Goal: Task Accomplishment & Management: Complete application form

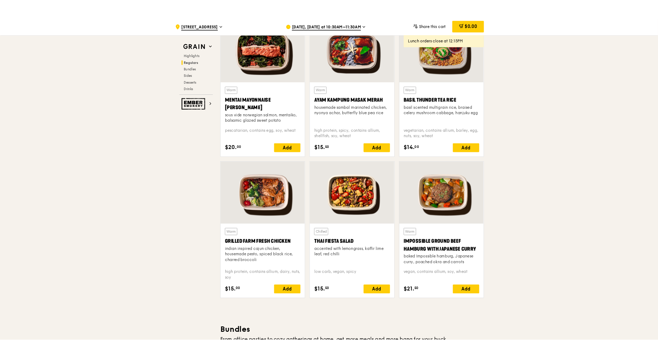
scroll to position [668, 0]
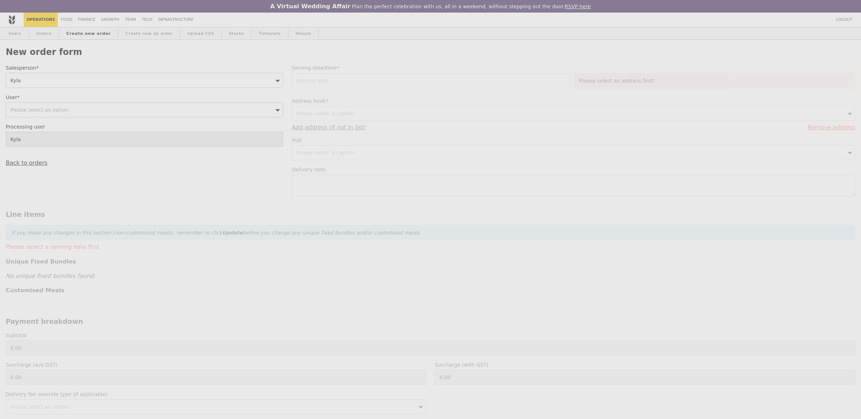
click at [91, 106] on div "Weddings by [PERSON_NAME] presents Plan the perfect celebration with us, all in…" at bounding box center [430, 209] width 861 height 419
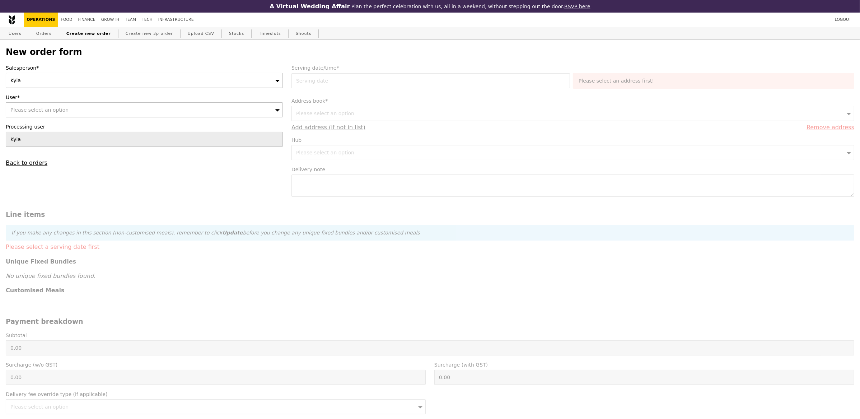
click at [106, 107] on div "Please select an option" at bounding box center [144, 109] width 277 height 15
type input "[EMAIL_ADDRESS][DOMAIN_NAME]"
type input "Confirm"
type input "[EMAIL_ADDRESS][DOMAIN_NAME]"
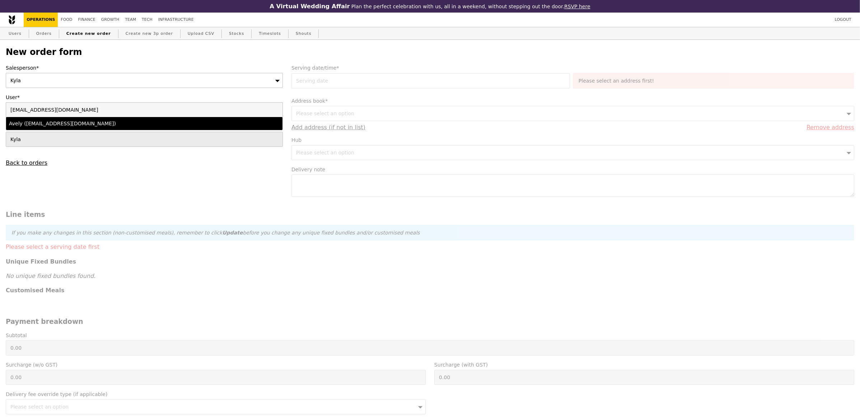
click at [103, 123] on div "Avely ([EMAIL_ADDRESS][DOMAIN_NAME])" at bounding box center [110, 123] width 203 height 7
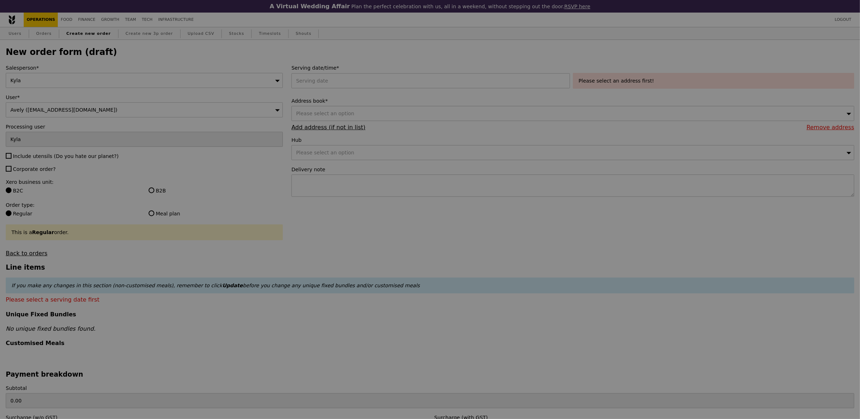
type input "Confirm"
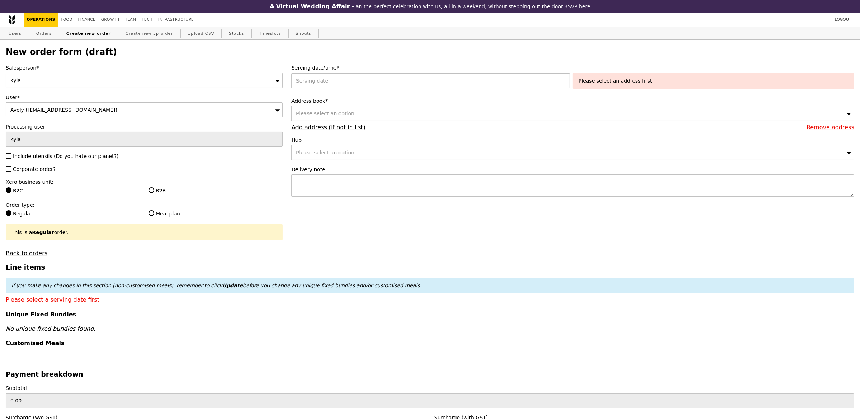
click at [27, 156] on span "Include utensils (Do you hate our planet?)" at bounding box center [65, 156] width 105 height 6
click at [11, 156] on input "Include utensils (Do you hate our planet?)" at bounding box center [9, 156] width 6 height 6
checkbox input "true"
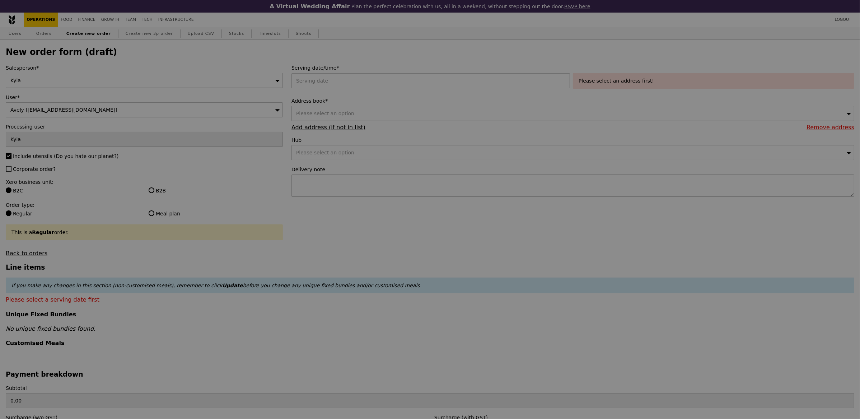
type input "Confirm"
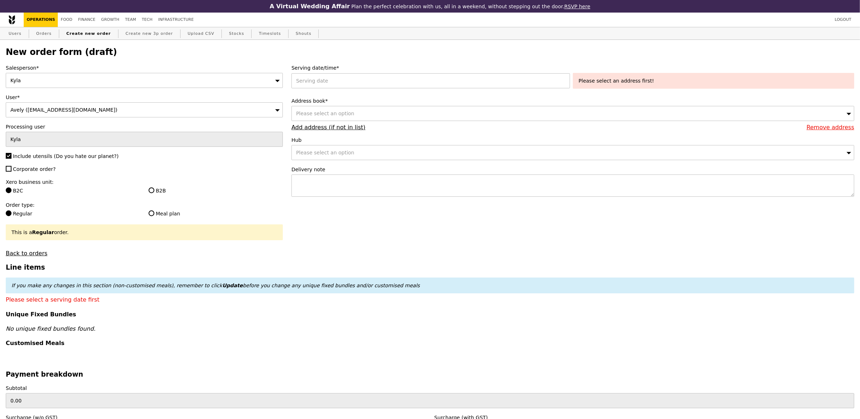
click at [29, 168] on span "Corporate order?" at bounding box center [34, 169] width 43 height 6
click at [11, 168] on input "Corporate order?" at bounding box center [9, 169] width 6 height 6
checkbox input "true"
click at [152, 188] on input "B2B" at bounding box center [152, 190] width 6 height 6
radio input "true"
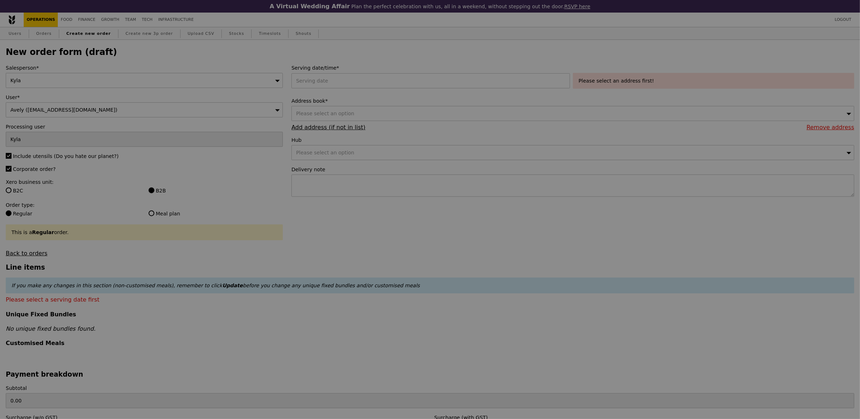
type input "Confirm"
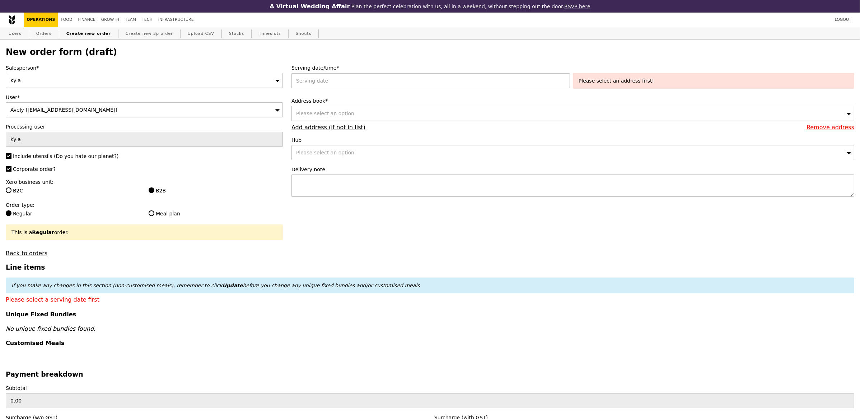
click at [332, 90] on div "Serving date/time* Please select an address first!" at bounding box center [572, 77] width 563 height 27
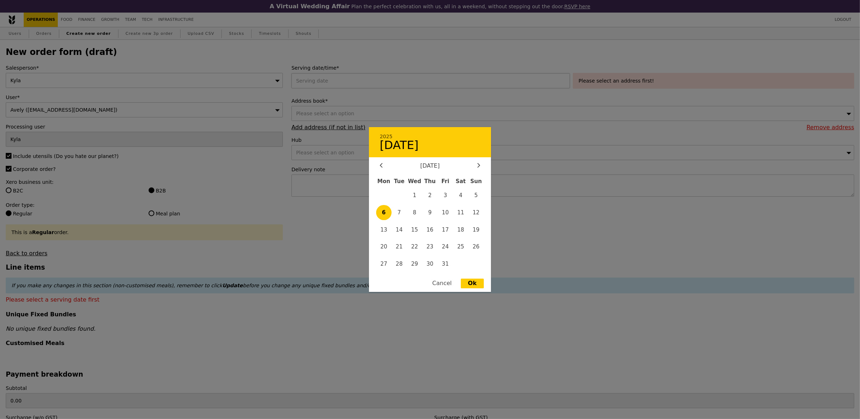
click at [335, 85] on div "2025 [DATE] [DATE] Mon Tue Wed Thu Fri Sat Sun 1 2 3 4 5 6 7 8 9 10 11 12 13 14…" at bounding box center [431, 80] width 281 height 15
click at [389, 211] on span "6" at bounding box center [383, 212] width 15 height 15
type input "06 Oct 2025"
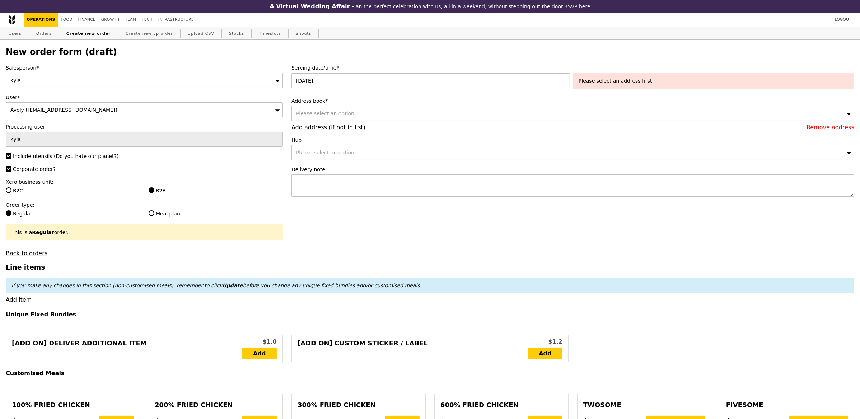
click at [362, 111] on div "Please select an option" at bounding box center [572, 113] width 563 height 15
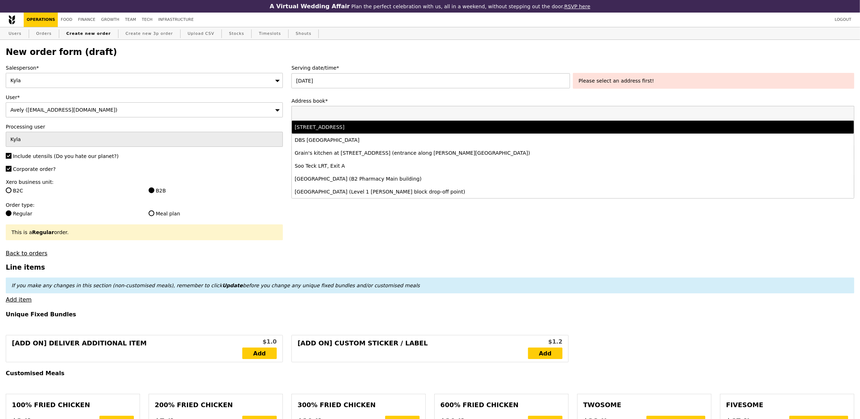
click at [362, 124] on div "28 Medical Drive, # Level 1-, Singapore 117456" at bounding box center [503, 126] width 417 height 7
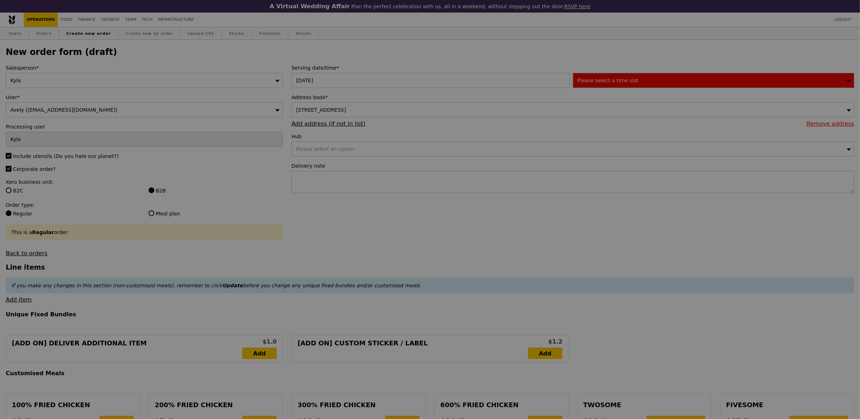
type input "Confirm"
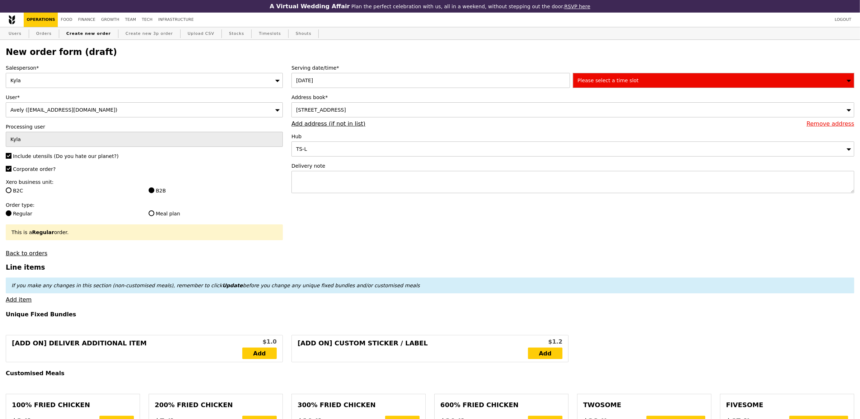
click at [630, 76] on div "Please select a time slot" at bounding box center [713, 80] width 281 height 15
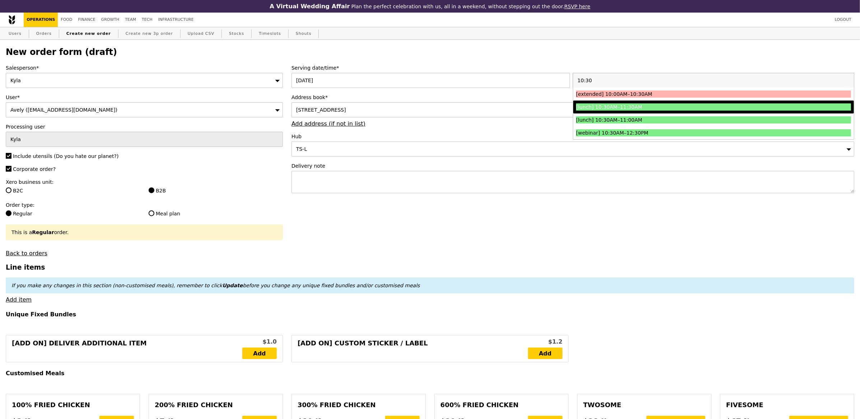
type input "10:30"
click at [624, 105] on div "[lunch] 10:30AM–11:30AM" at bounding box center [679, 106] width 206 height 7
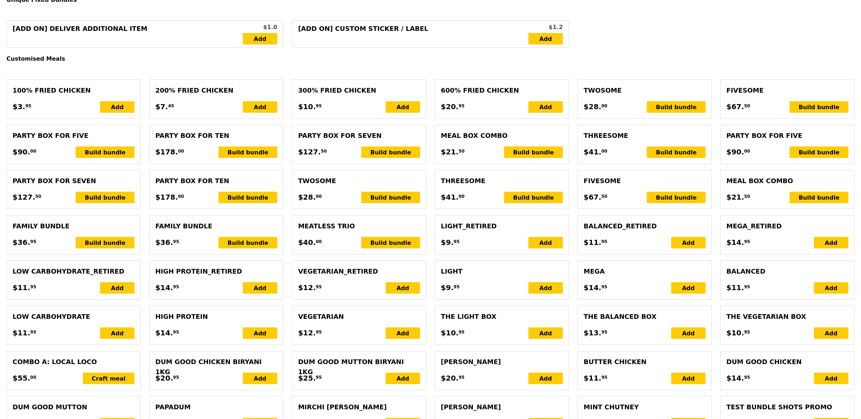
scroll to position [205, 0]
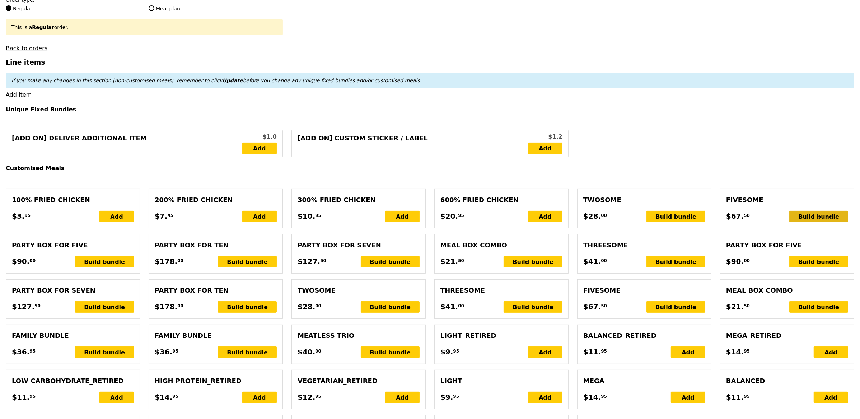
click at [818, 216] on div "Build bundle" at bounding box center [818, 216] width 59 height 11
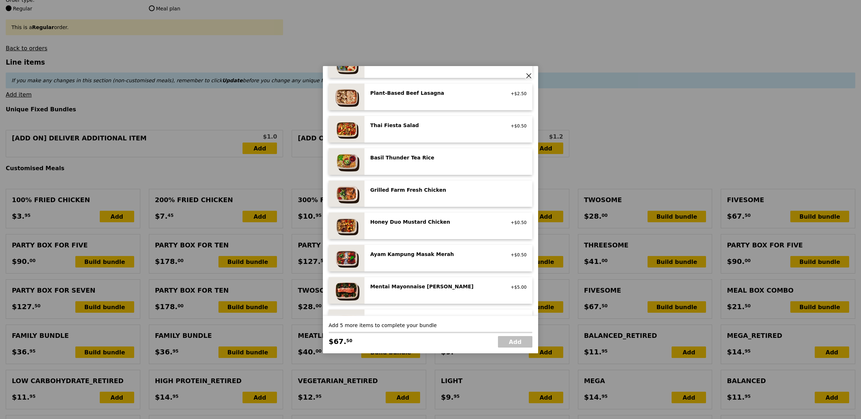
scroll to position [85, 0]
click at [404, 164] on div "Basil Thunder Tea Rice vegetarian, contains allium, barley, egg, nuts, soy, whe…" at bounding box center [448, 160] width 156 height 15
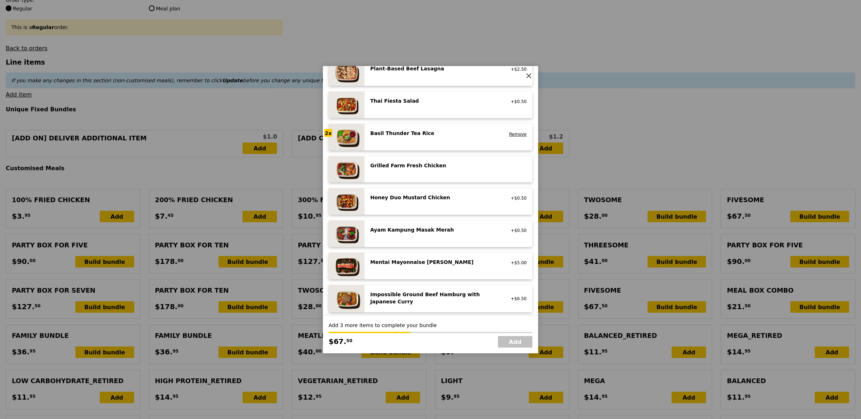
click at [422, 302] on div "Impossible Ground Beef Hamburg with Japanese Curry" at bounding box center [434, 298] width 129 height 14
click at [523, 346] on link "Add" at bounding box center [515, 341] width 34 height 11
type input "Loading..."
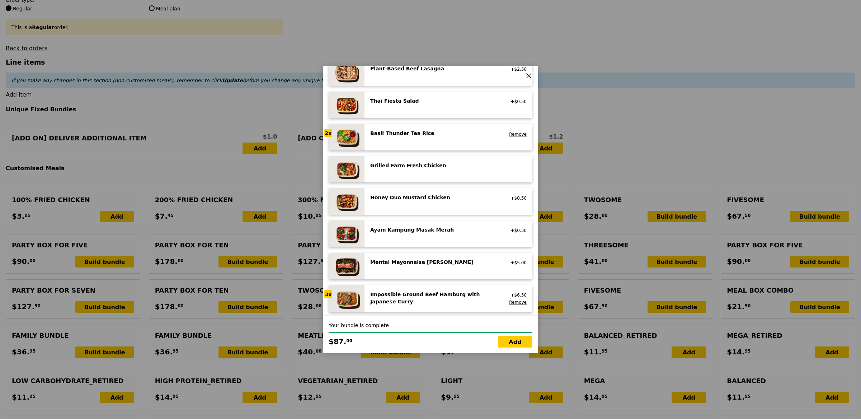
type input "87.00"
type input "7.66"
type input "8.35"
type input "95.35"
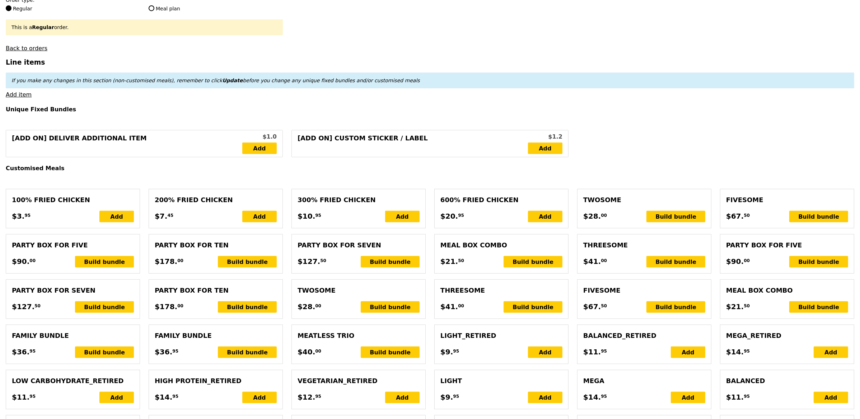
type input "Confirm"
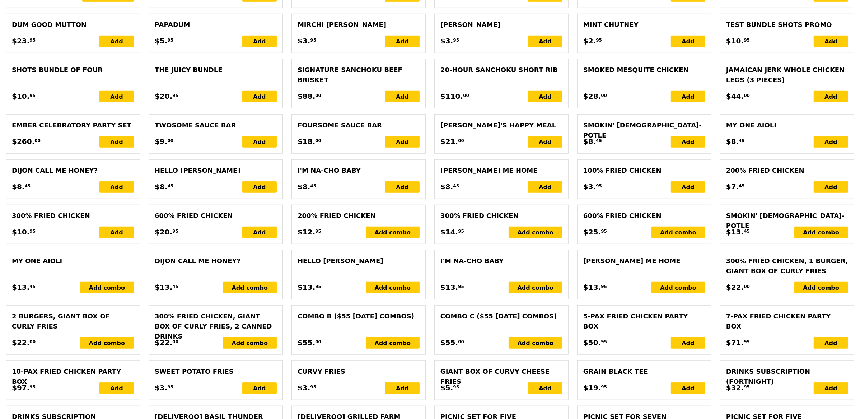
scroll to position [1367, 0]
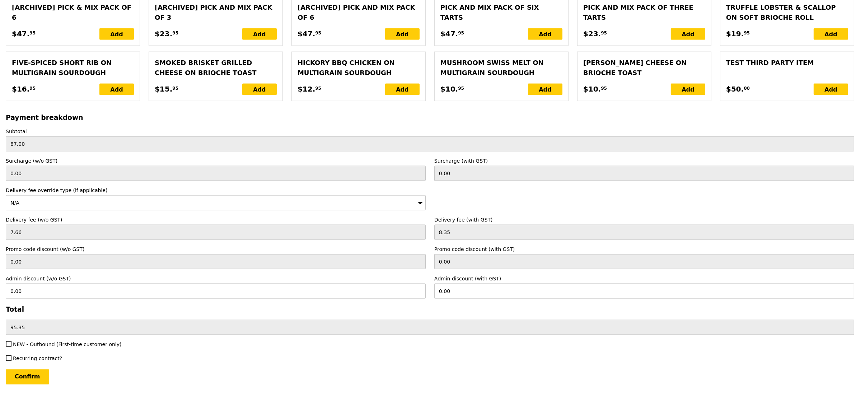
click at [42, 343] on span "NEW - Outbound (First-time customer only)" at bounding box center [67, 344] width 109 height 6
click at [11, 343] on input "NEW - Outbound (First-time customer only)" at bounding box center [9, 344] width 6 height 6
checkbox input "true"
click at [34, 376] on input "Confirm" at bounding box center [27, 376] width 43 height 15
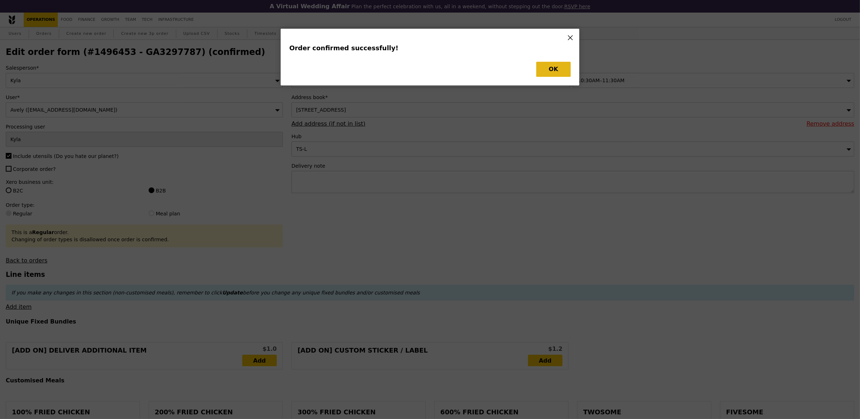
click at [550, 66] on button "OK" at bounding box center [553, 69] width 34 height 15
type input "Loading..."
checkbox input "false"
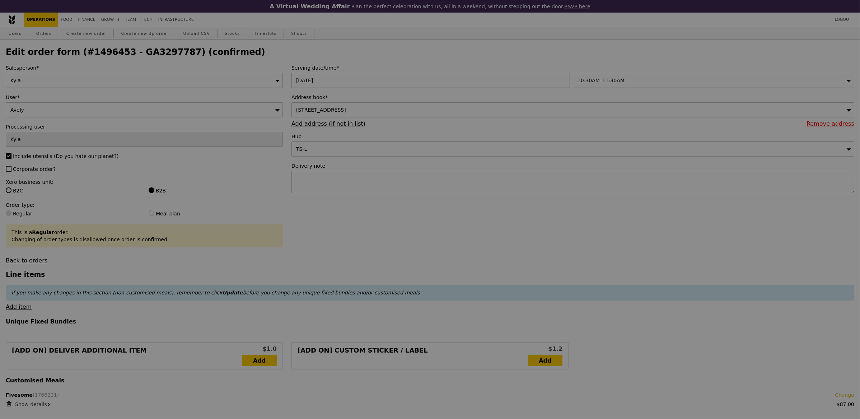
click at [162, 50] on div at bounding box center [430, 209] width 860 height 419
type input "Update"
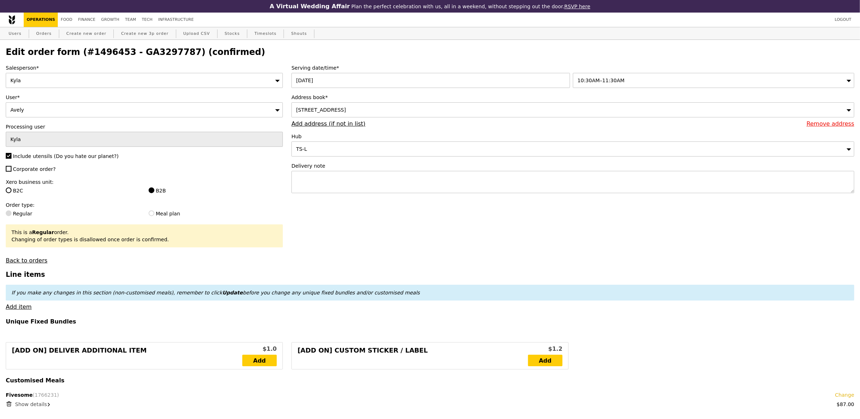
click at [160, 53] on h2 "Edit order form (#1496453 - GA3297787) (confirmed)" at bounding box center [430, 52] width 848 height 10
click at [85, 27] on link "Create new order" at bounding box center [87, 33] width 46 height 13
type input "0.00"
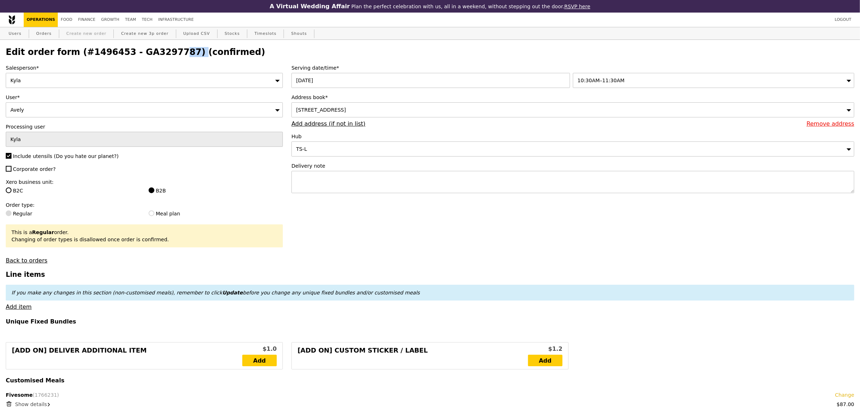
type input "0.00"
checkbox input "false"
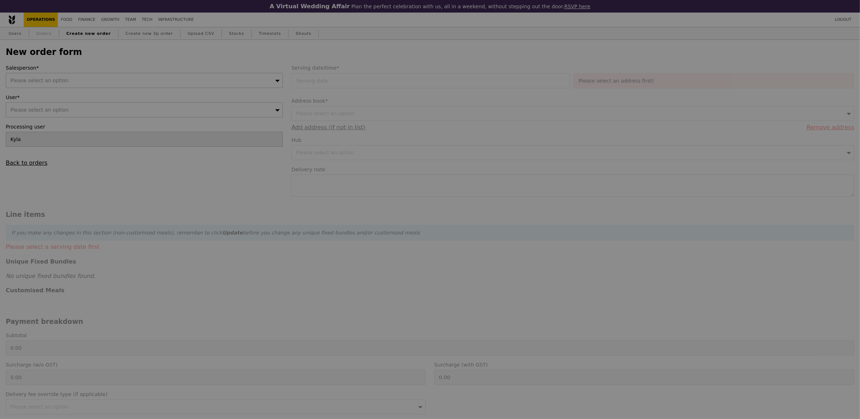
type input "Confirm"
click at [39, 37] on link "Orders" at bounding box center [43, 33] width 21 height 13
select select "100"
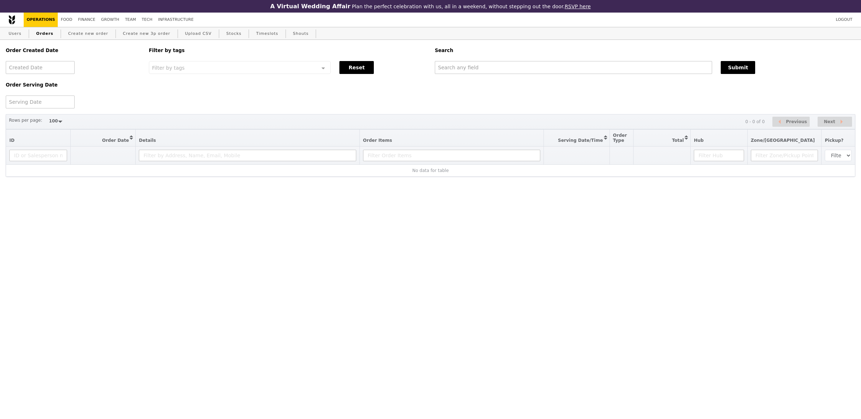
click at [472, 75] on div "Order Created Date Order Serving Date Filter by tags Filter by tags Meal_Plan W…" at bounding box center [430, 74] width 858 height 69
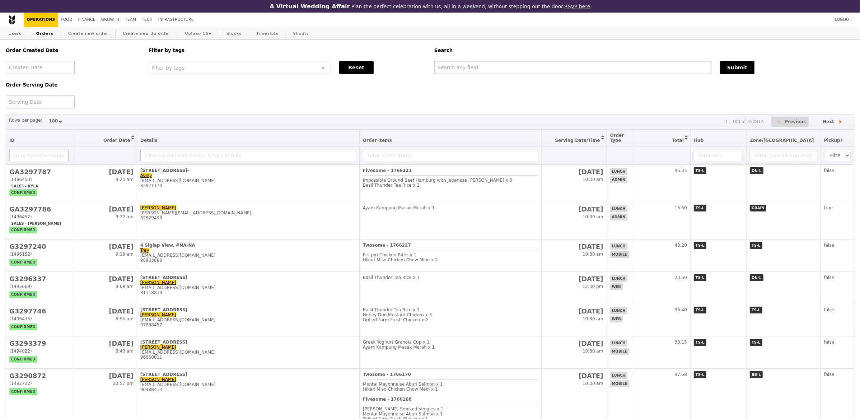
click at [482, 69] on input "text" at bounding box center [572, 67] width 277 height 13
paste input "[EMAIL_ADDRESS][DOMAIN_NAME]"
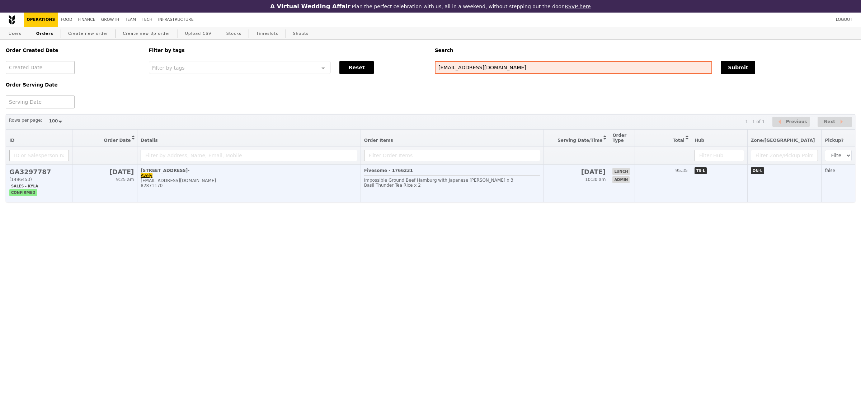
click at [403, 190] on div "Fivesome - 1766231 Impossible Ground Beef Hamburg with Japanese Curry x 3 Basil…" at bounding box center [452, 180] width 177 height 25
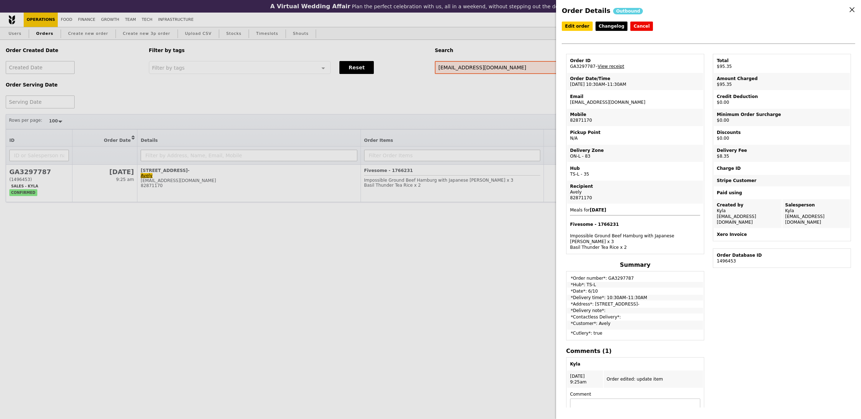
click at [263, 85] on div "Order Details Outbound Edit order Changelog Cancel Order ID GA3297787 – View re…" at bounding box center [430, 209] width 861 height 419
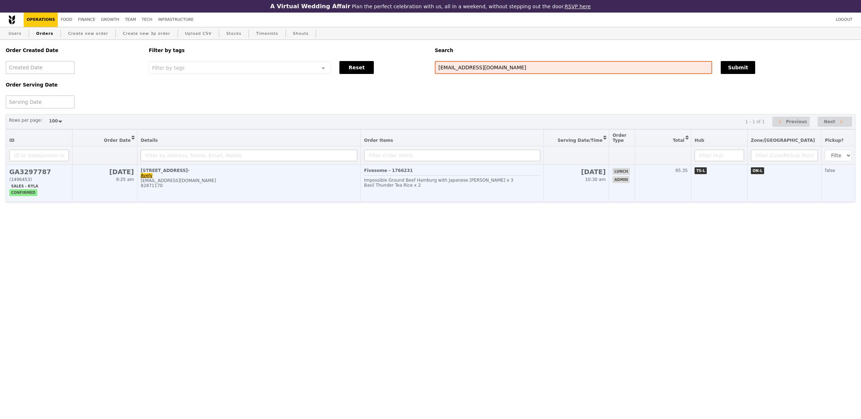
click at [233, 168] on table "ID Order Date Sort table by Order Date in descending order Details Order Items …" at bounding box center [431, 165] width 850 height 73
click at [236, 180] on div "[EMAIL_ADDRESS][DOMAIN_NAME]" at bounding box center [249, 180] width 216 height 5
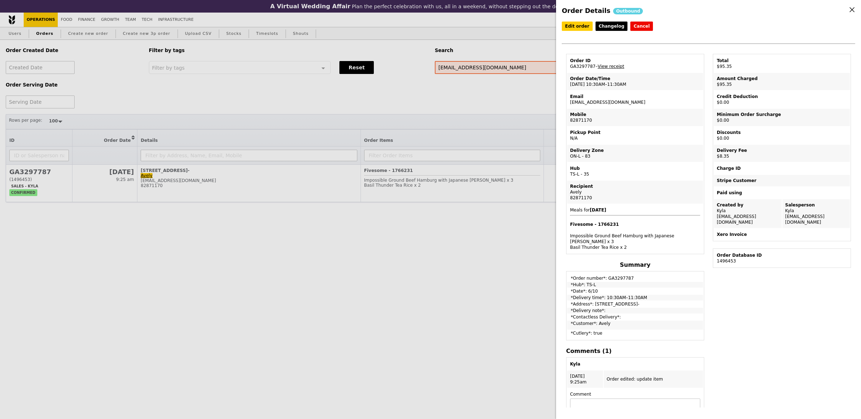
click at [577, 61] on div "Order ID" at bounding box center [635, 61] width 130 height 6
click at [577, 68] on td "Order ID GA3297787 – View receipt" at bounding box center [635, 63] width 136 height 17
copy td "GA3297787"
click at [476, 68] on div "Order Details Outbound Edit order Changelog Cancel Order ID GA3297787 – View re…" at bounding box center [430, 209] width 861 height 419
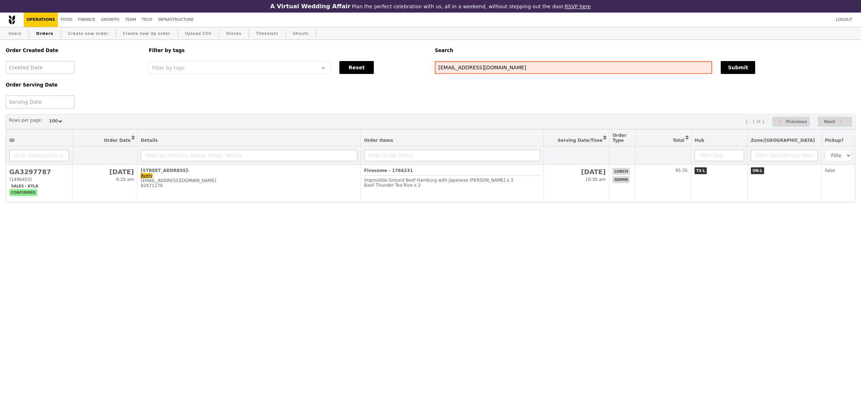
click at [476, 68] on input "[EMAIL_ADDRESS][DOMAIN_NAME]" at bounding box center [573, 67] width 277 height 13
paste input "GA3297787"
type input "GA3297787"
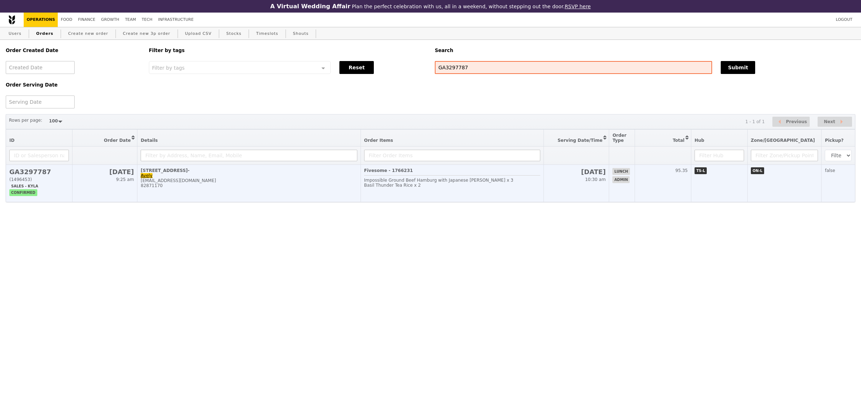
click at [421, 186] on span "Basil Thunder Tea Rice x 2" at bounding box center [392, 185] width 57 height 5
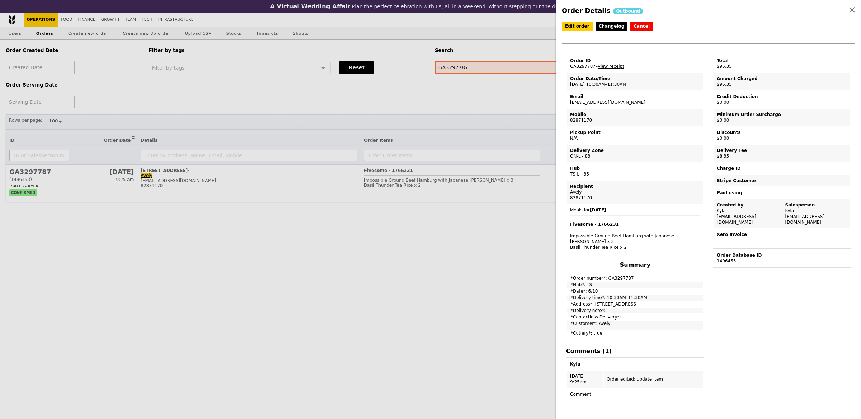
click at [616, 102] on td "Email avelymar@nus.edu.sg" at bounding box center [635, 99] width 136 height 17
click at [591, 102] on td "Email avelymar@nus.edu.sg" at bounding box center [635, 99] width 136 height 17
copy td "nus"
click at [587, 99] on td "Email avelymar@nus.edu.sg" at bounding box center [635, 99] width 136 height 17
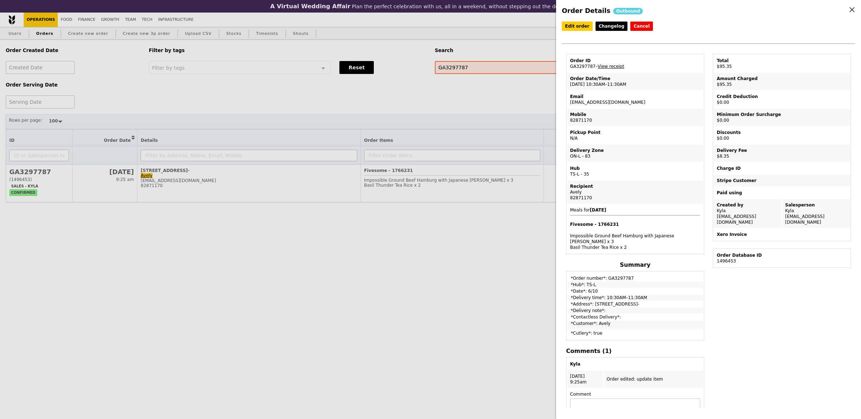
click at [587, 99] on td "Email avelymar@nus.edu.sg" at bounding box center [635, 99] width 136 height 17
copy td "[EMAIL_ADDRESS][DOMAIN_NAME]"
click at [377, 100] on div "Order Details Outbound Edit order Changelog Cancel Order ID GA3297787 – View re…" at bounding box center [430, 209] width 861 height 419
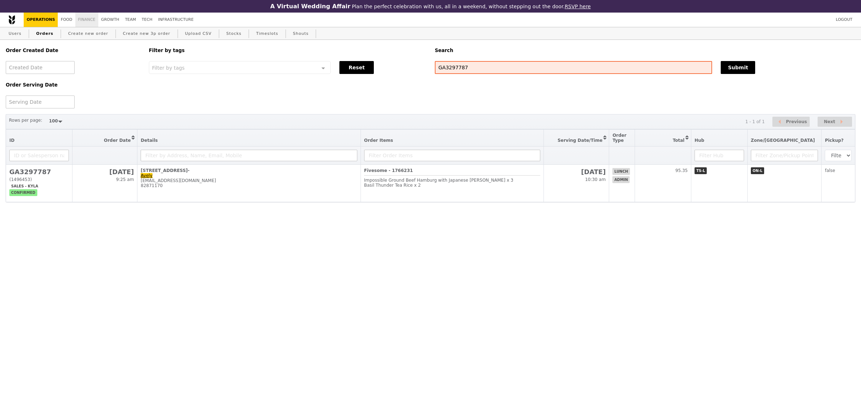
click at [91, 24] on link "Finance" at bounding box center [86, 20] width 23 height 14
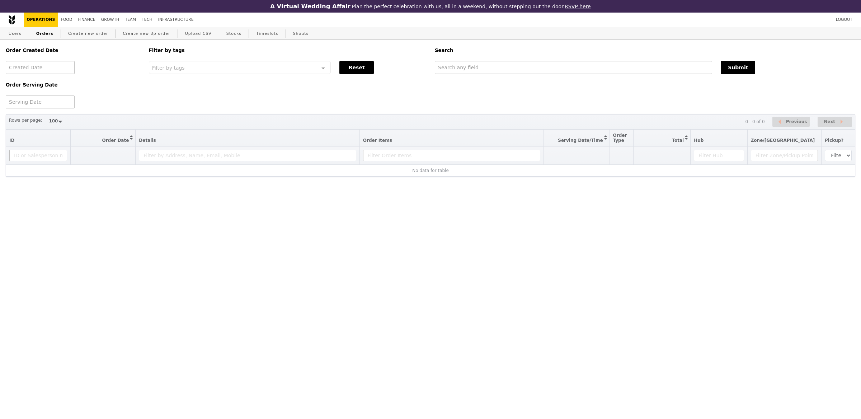
select select "100"
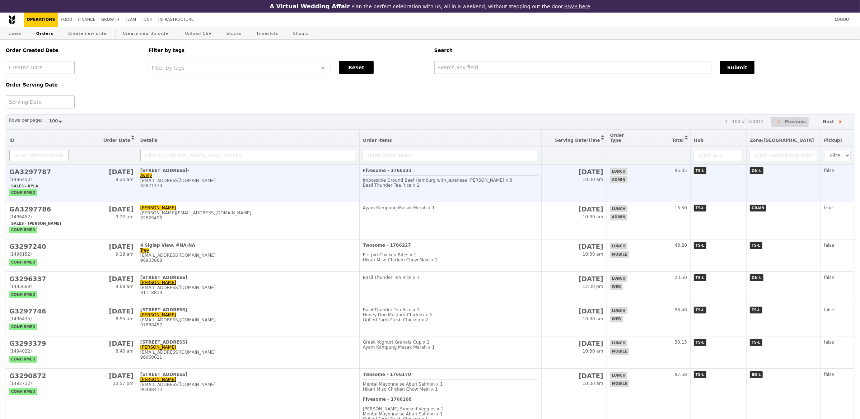
click at [330, 185] on div "82871170" at bounding box center [248, 185] width 216 height 5
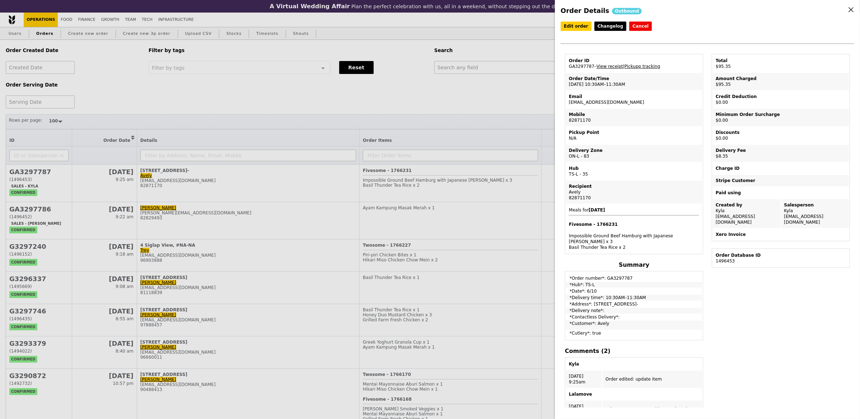
click at [100, 35] on div "Order Details Outbound Edit order Changelog Cancel Order ID GA3297787 – View re…" at bounding box center [430, 209] width 860 height 419
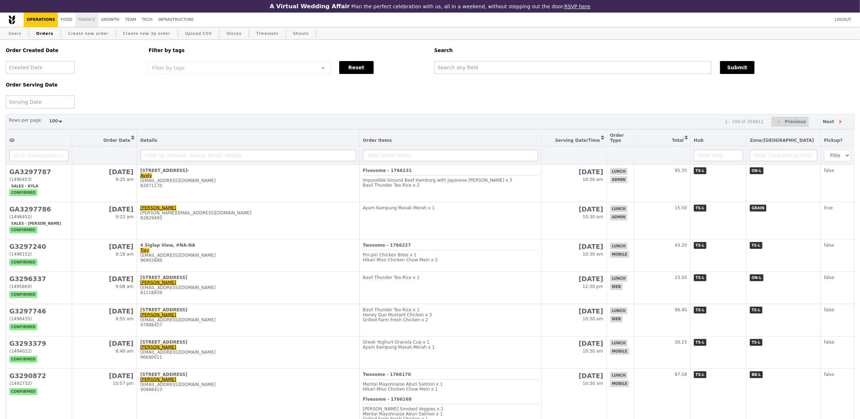
click at [90, 21] on link "Finance" at bounding box center [86, 20] width 23 height 14
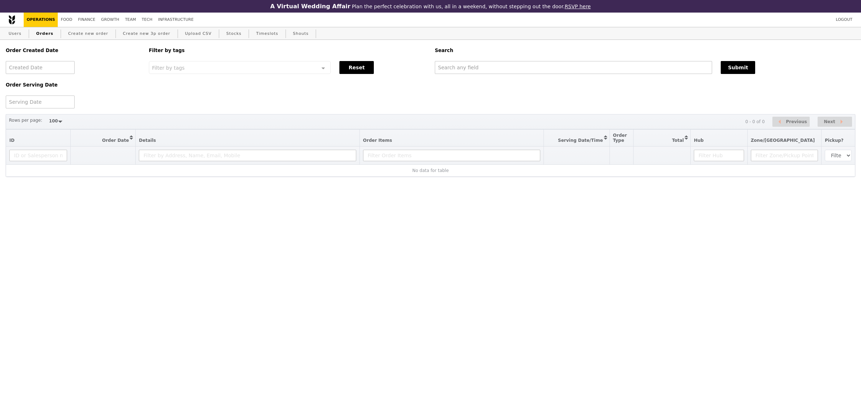
select select "100"
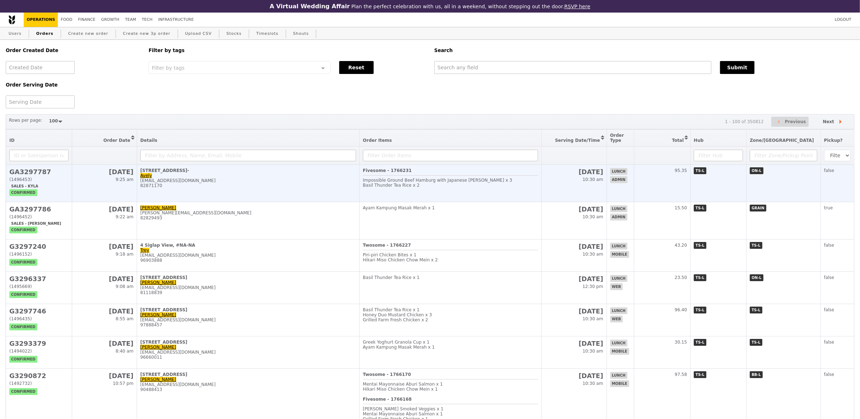
click at [212, 200] on td "28 Medical Drive, # Level 1- Avely avelymar@nus.edu.sg 82871170" at bounding box center [248, 183] width 222 height 37
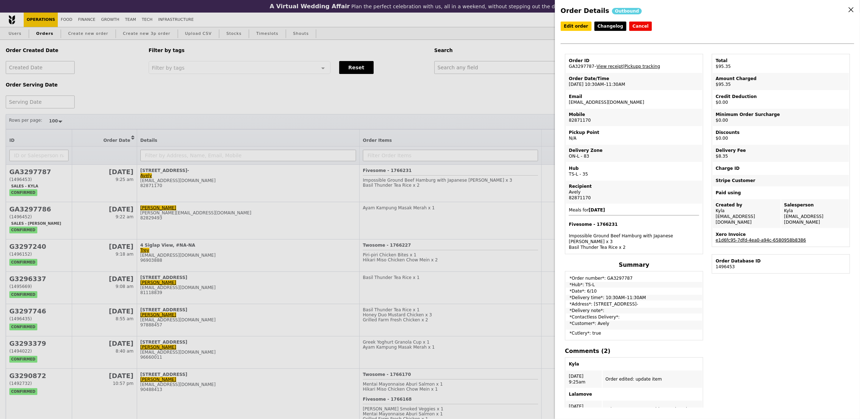
click at [733, 238] on link "e1d6fc95-7dfd-4ea0-a94c-6580958b8386" at bounding box center [760, 240] width 90 height 5
click at [747, 238] on link "e1d6fc95-7dfd-4ea0-a94c-6580958b8386" at bounding box center [760, 240] width 90 height 5
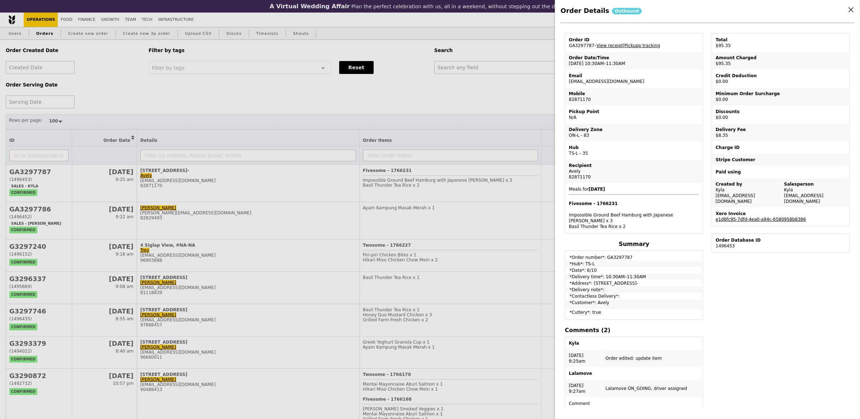
scroll to position [39, 0]
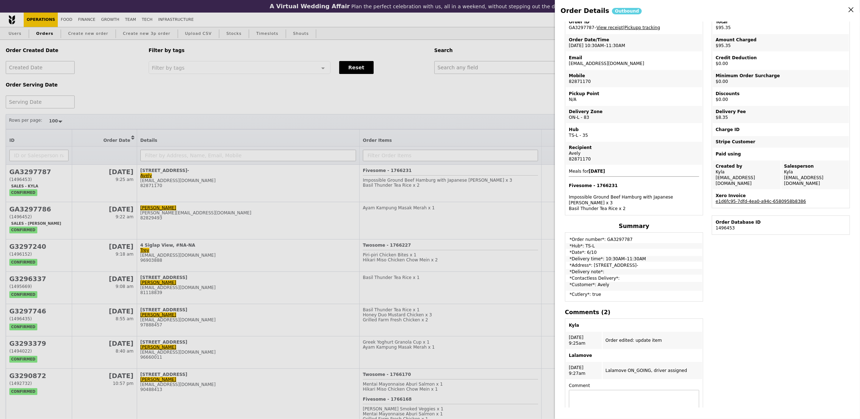
drag, startPoint x: 567, startPoint y: 229, endPoint x: 671, endPoint y: 248, distance: 106.5
click at [671, 248] on tbody "*Order number*: GA3297787 *Hub*: TS-L *Date*: 6/10 *Delivery time*: 10:30AM–11:…" at bounding box center [634, 266] width 136 height 67
copy tbody "*Order number*: GA3297787 *Hub*: TS-L *Date*: 6/10 *Delivery time*: 10:30AM–11:…"
click at [499, 76] on div "Order Details Outbound Edit order Changelog Cancel Order ID GA3297787 – View re…" at bounding box center [430, 209] width 860 height 419
click at [501, 70] on input "text" at bounding box center [572, 67] width 277 height 13
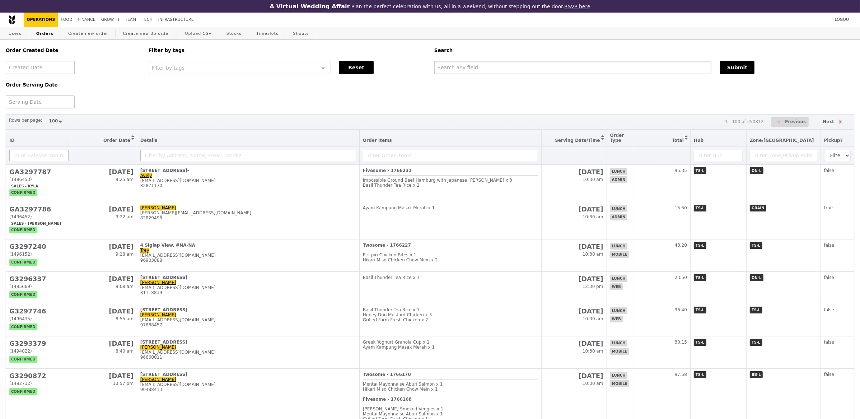
scroll to position [69, 0]
click at [17, 33] on link "Users" at bounding box center [15, 33] width 19 height 13
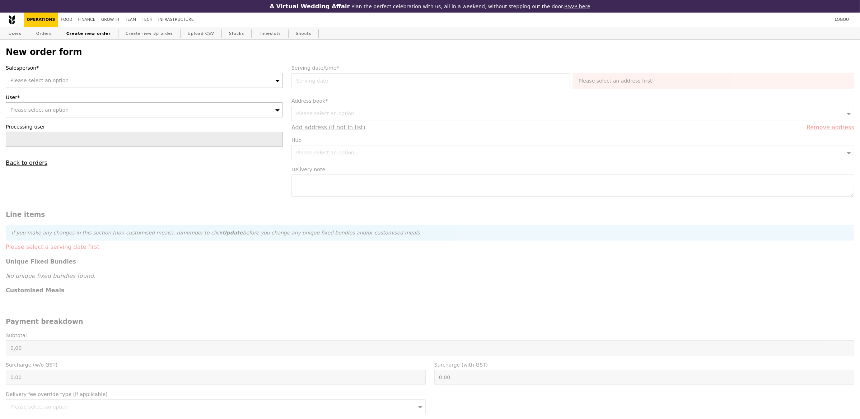
click at [64, 109] on span "Please select an option" at bounding box center [39, 110] width 58 height 6
type input "[PERSON_NAME][EMAIL_ADDRESS][DOMAIN_NAME]"
type input "Confirm"
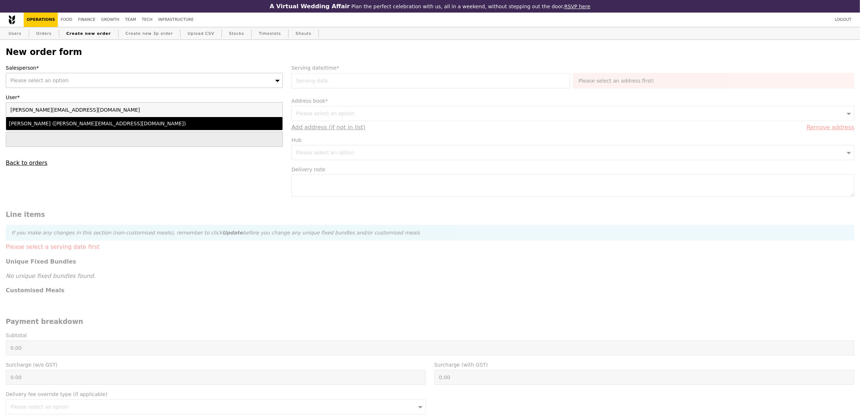
click at [60, 125] on div "[PERSON_NAME] ([PERSON_NAME][EMAIL_ADDRESS][DOMAIN_NAME])" at bounding box center [110, 123] width 203 height 7
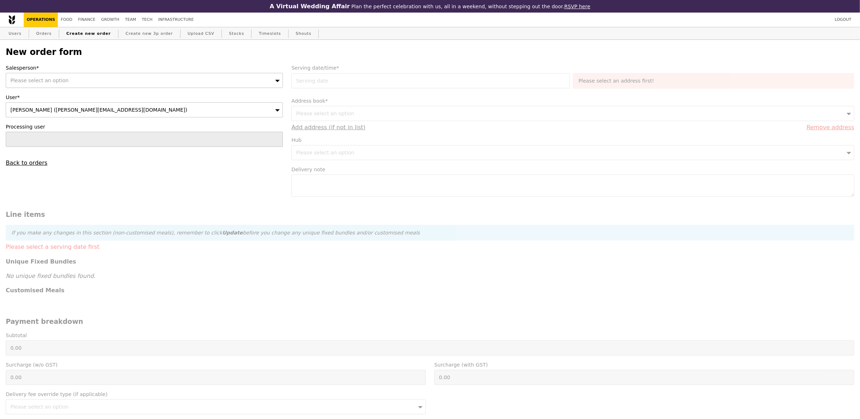
click at [70, 78] on div "Please select an option" at bounding box center [144, 80] width 277 height 15
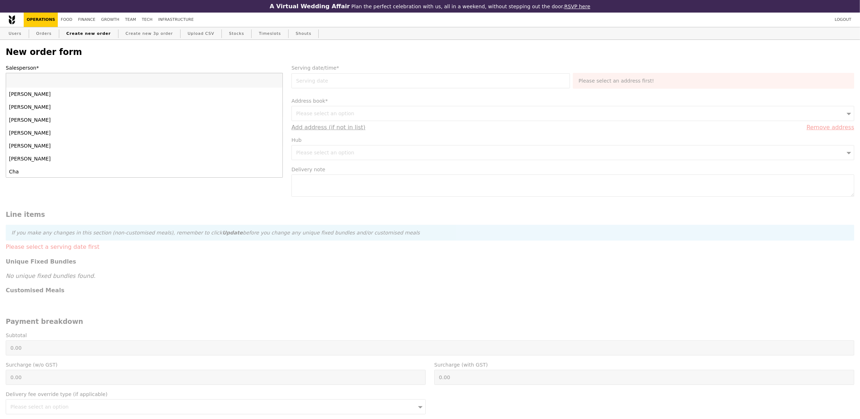
type input "y"
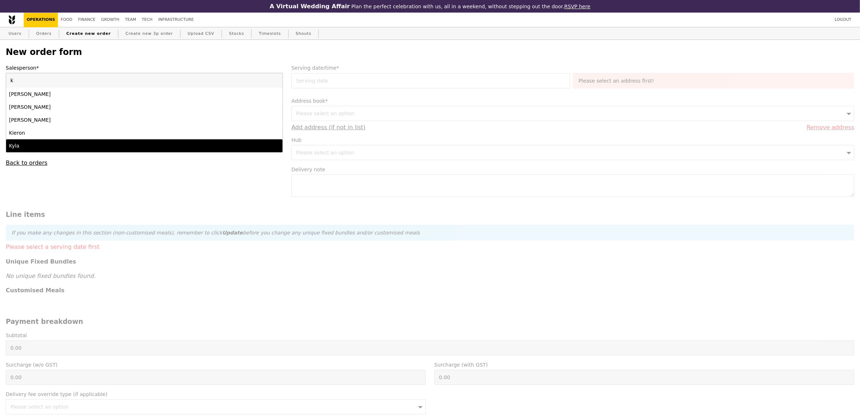
type input "k"
click at [43, 149] on div "Kyla" at bounding box center [110, 145] width 203 height 7
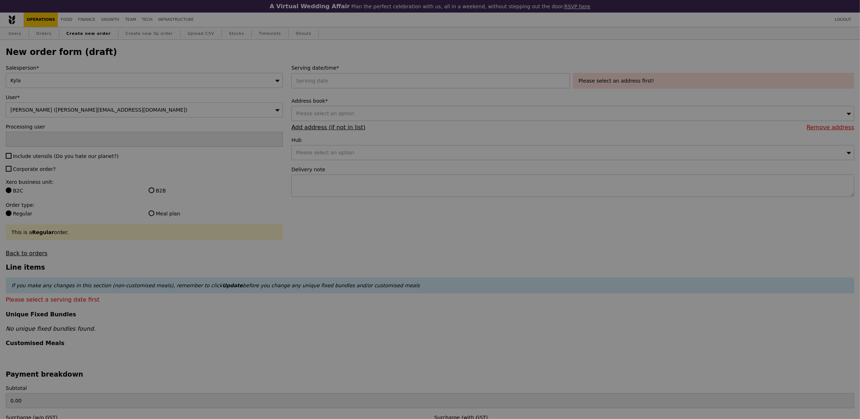
type input "Confirm"
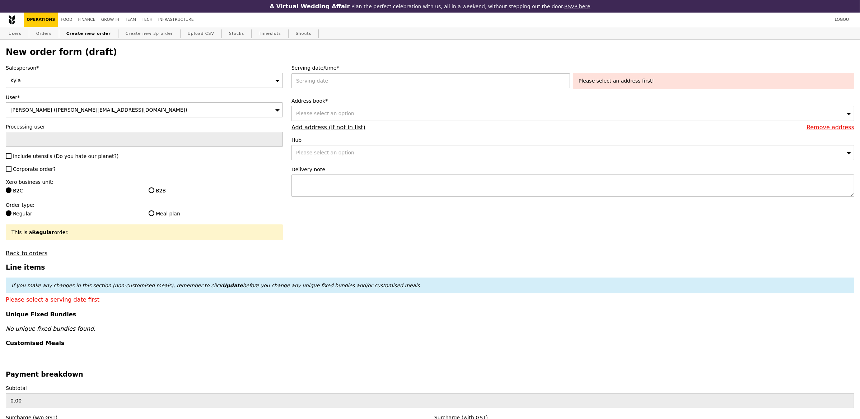
click at [42, 152] on div "Salesperson* [GEOGRAPHIC_DATA] User* [PERSON_NAME] ([PERSON_NAME][EMAIL_ADDRESS…" at bounding box center [144, 160] width 286 height 192
click at [45, 171] on span "Corporate order?" at bounding box center [34, 169] width 43 height 6
click at [11, 171] on input "Corporate order?" at bounding box center [9, 169] width 6 height 6
checkbox input "true"
click at [51, 157] on span "Include utensils (Do you hate our planet?)" at bounding box center [65, 156] width 105 height 6
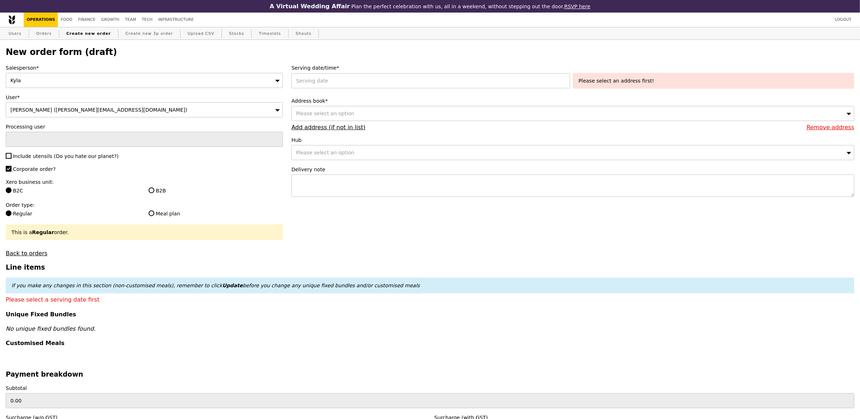
click at [11, 157] on input "Include utensils (Do you hate our planet?)" at bounding box center [9, 156] width 6 height 6
checkbox input "true"
type input "Confirm"
click at [168, 189] on label "B2B" at bounding box center [216, 190] width 134 height 7
click at [154, 189] on input "B2B" at bounding box center [152, 190] width 6 height 6
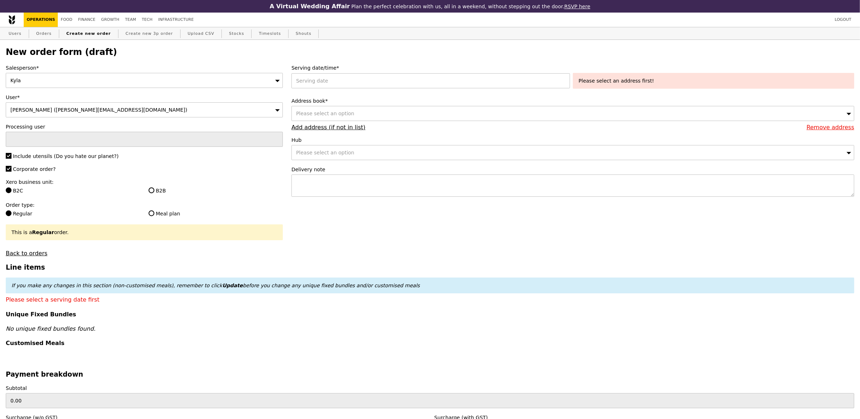
radio input "true"
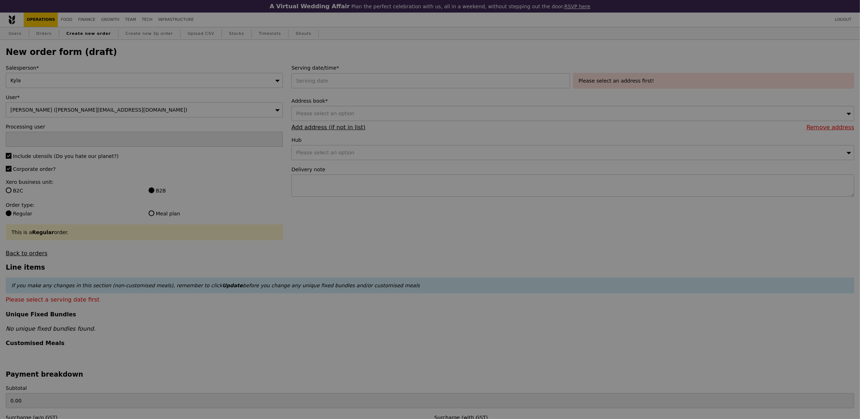
type input "Confirm"
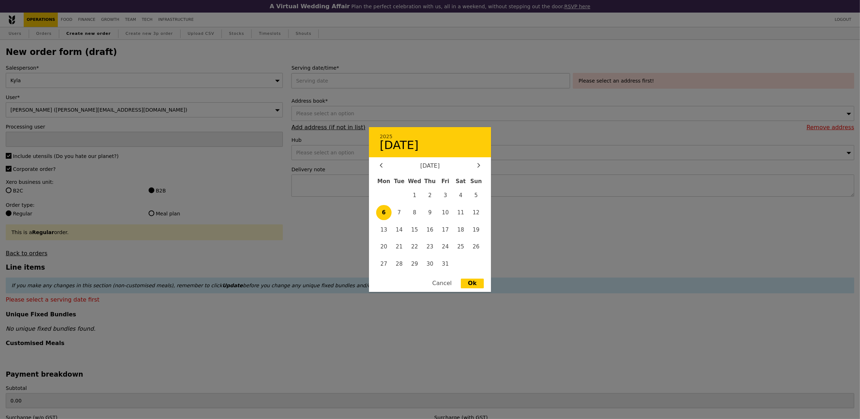
click at [388, 81] on div "2025 [DATE] [DATE] Mon Tue Wed Thu Fri Sat Sun 1 2 3 4 5 6 7 8 9 10 11 12 13 14…" at bounding box center [431, 80] width 281 height 15
click at [396, 212] on span "7" at bounding box center [398, 212] width 15 height 15
type input "[DATE]"
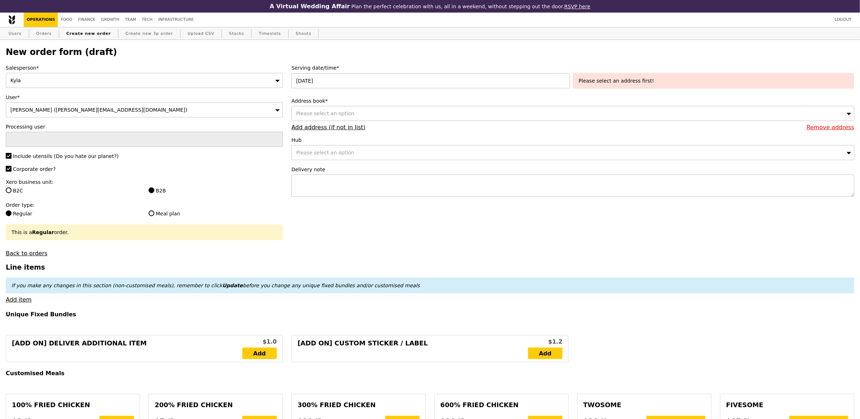
click at [398, 108] on div "Please select an option" at bounding box center [572, 113] width 563 height 15
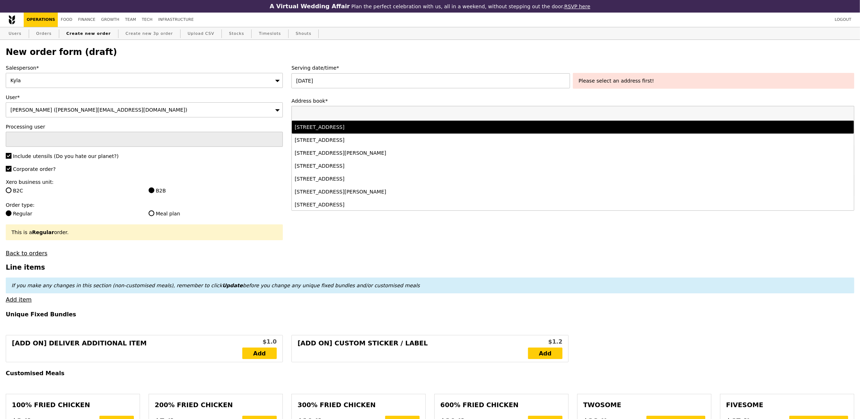
click at [392, 128] on div "469G Bukit Timah Road, #---, Singapore 259776" at bounding box center [503, 126] width 417 height 7
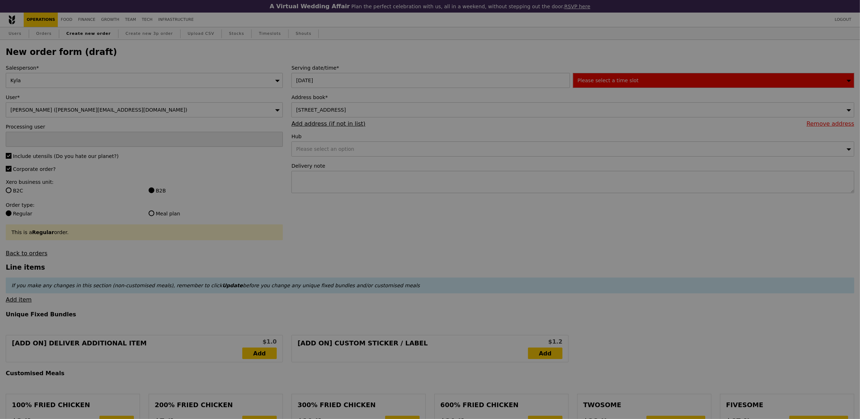
type input "Confirm"
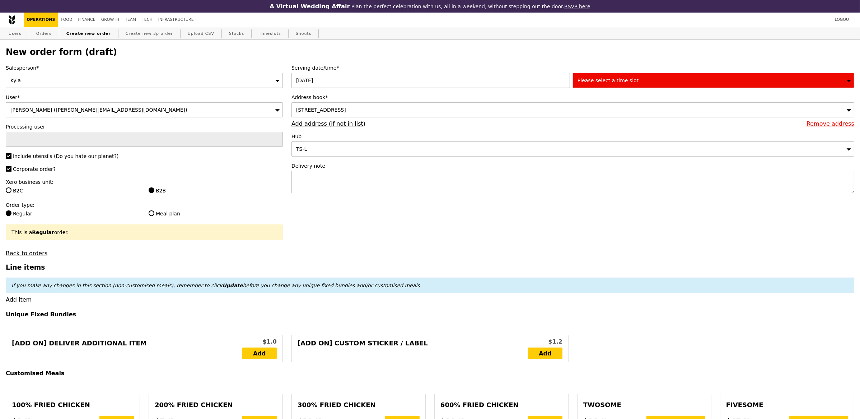
click at [608, 87] on div "Please select a time slot" at bounding box center [713, 80] width 281 height 15
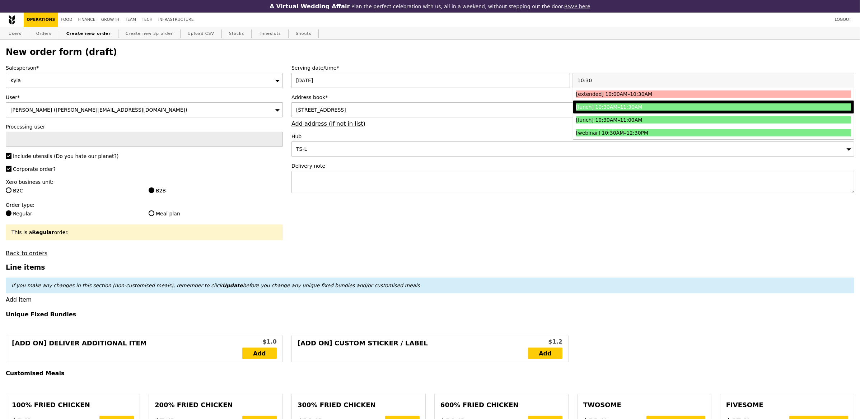
type input "10:30"
click at [674, 102] on li "[lunch] 10:30AM–11:30AM" at bounding box center [713, 106] width 281 height 13
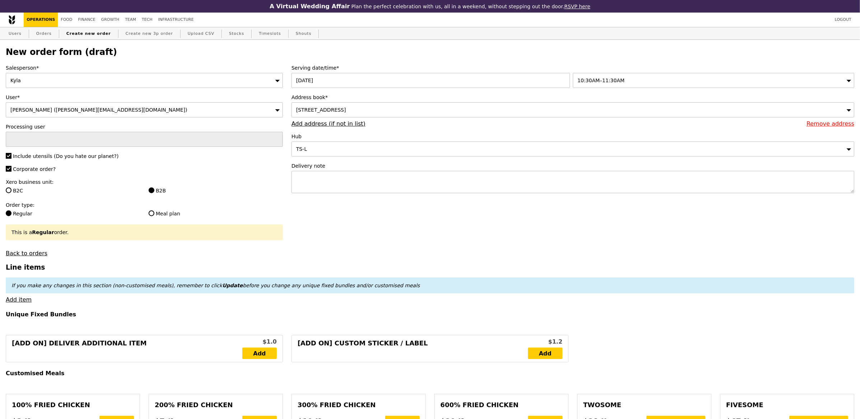
type input "Confirm"
click at [331, 188] on textarea at bounding box center [572, 182] width 563 height 22
paste textarea "NUS Faculty of Law, Eu Tong Sen Building, Lee Sheridan Conference Room, Level 1"
type textarea "NUS Faculty of Law, Eu Tong Sen Building, Lee Sheridan Conference Room, Level 1"
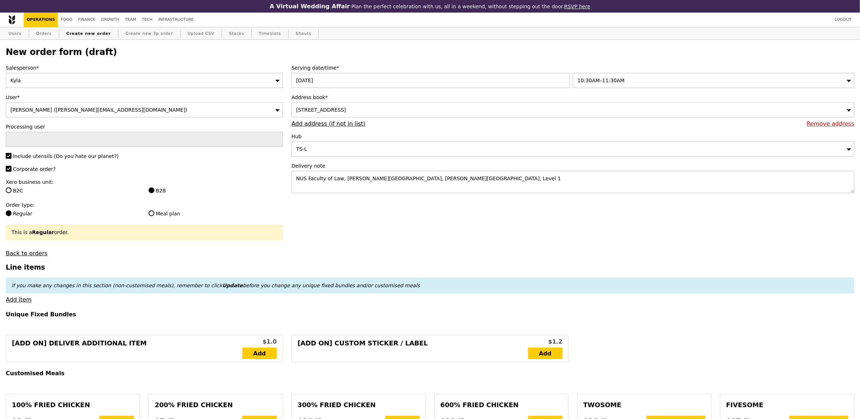
type input "Confirm"
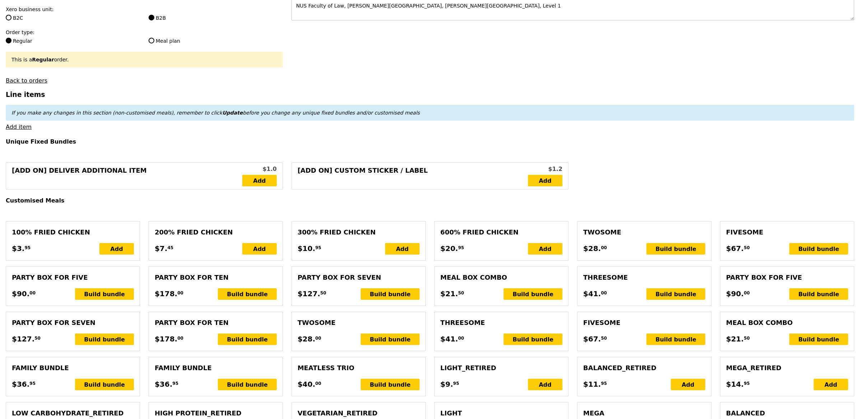
scroll to position [189, 0]
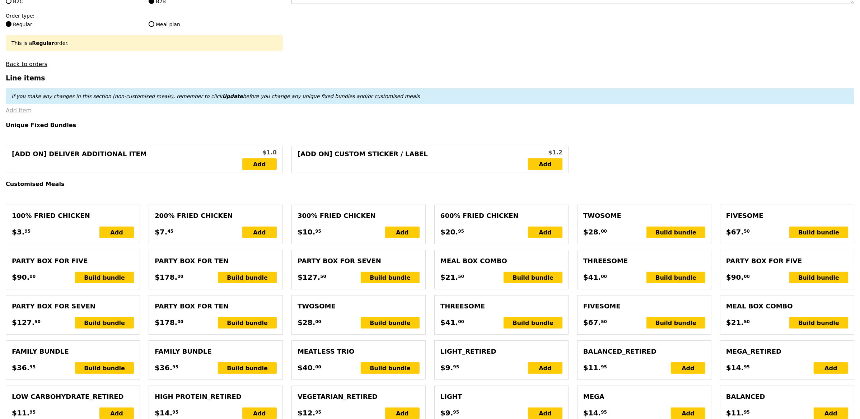
click at [21, 111] on link "Add item" at bounding box center [19, 110] width 26 height 7
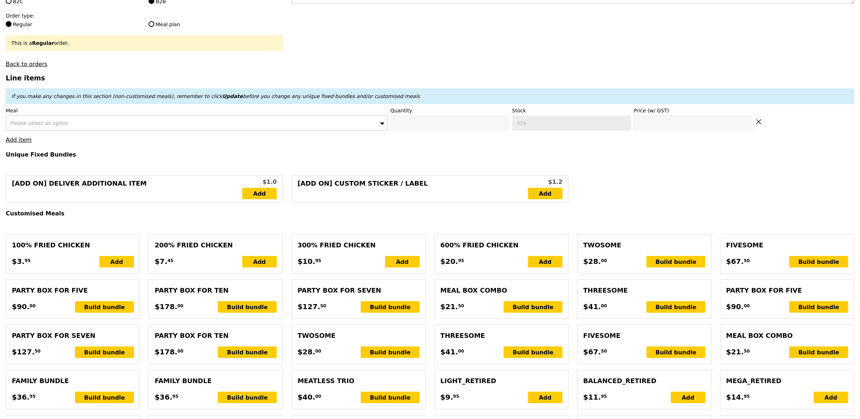
click at [71, 119] on div "Please select an option" at bounding box center [197, 123] width 382 height 15
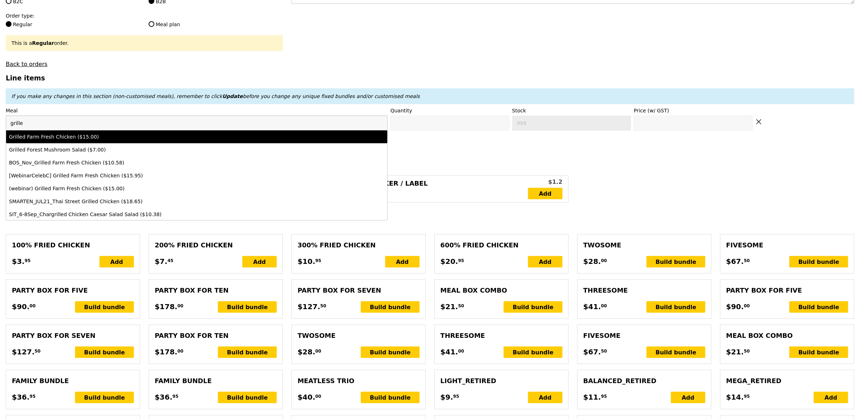
type input "grille"
click at [77, 138] on div "Grilled Farm Fresh Chicken ($15.00)" at bounding box center [149, 136] width 281 height 7
type input "Confirm anyway"
type input "0"
type input "477"
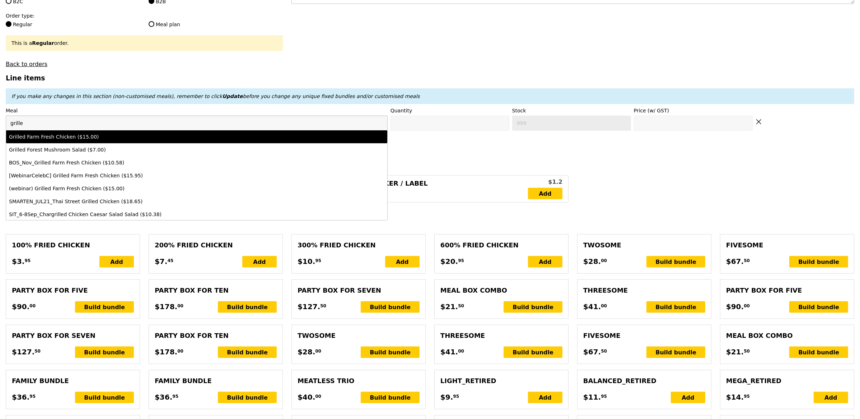
type input "15.0"
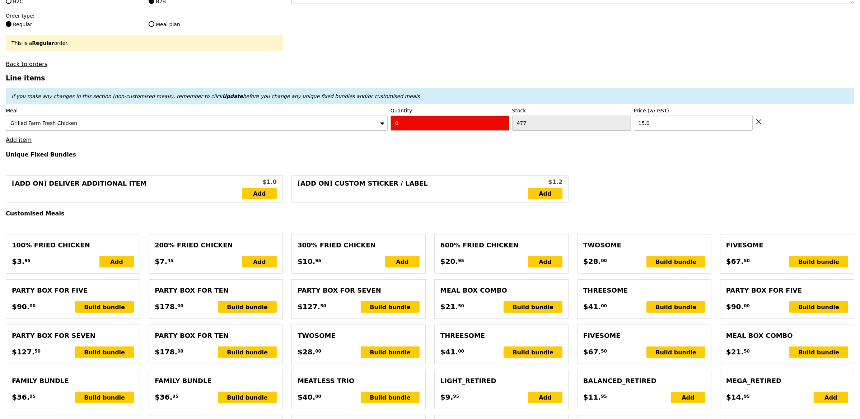
click at [411, 126] on input "0" at bounding box center [449, 123] width 119 height 15
type input "Confirm"
type input "1"
click at [10, 141] on link "Add item" at bounding box center [19, 139] width 26 height 7
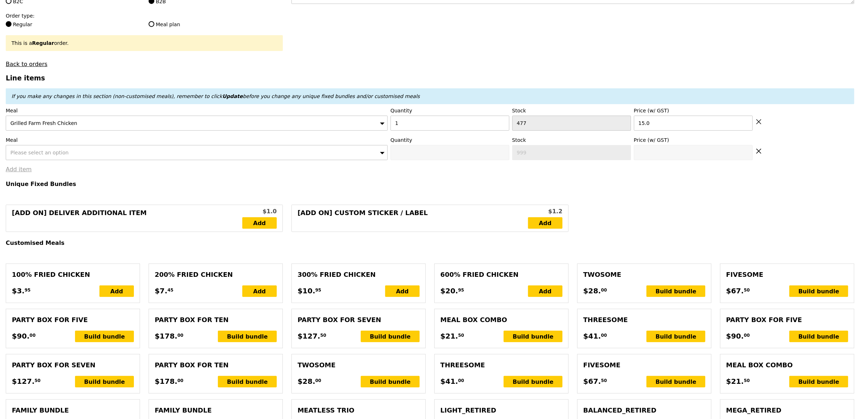
type input "Loading..."
type input "15.00"
type input "8.85"
type input "9.65"
type input "24.65"
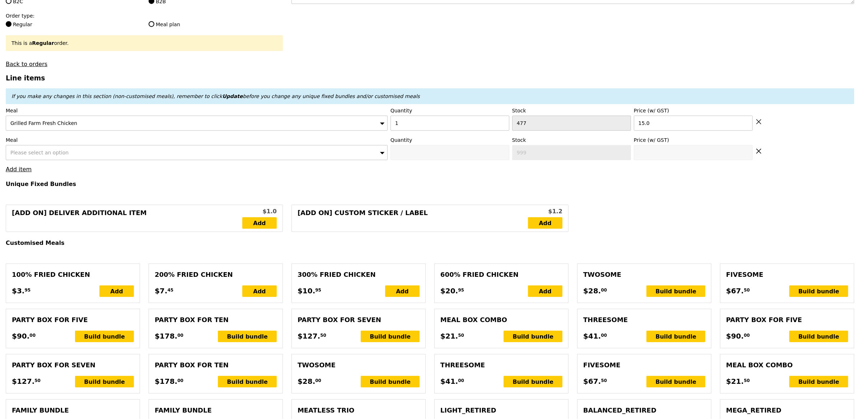
type input "Confirm"
click at [28, 149] on div "Please select an option" at bounding box center [197, 152] width 382 height 15
type input "fruit"
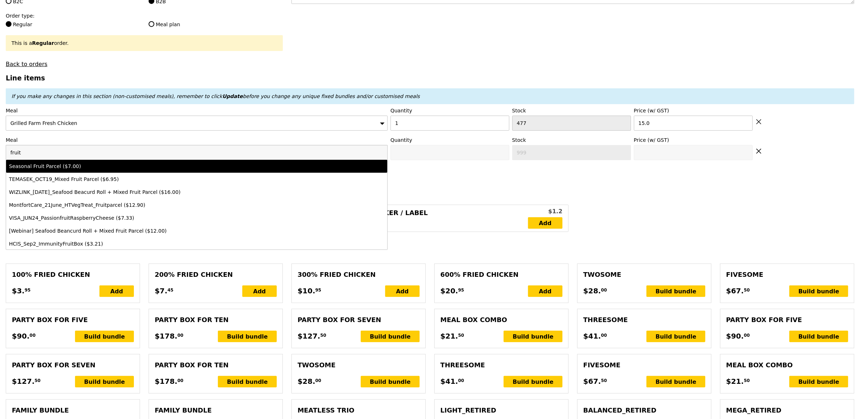
click at [72, 168] on div "Seasonal Fruit Parcel ($7.00)" at bounding box center [149, 166] width 281 height 7
type input "Confirm anyway"
type input "0"
type input "496"
type input "7.0"
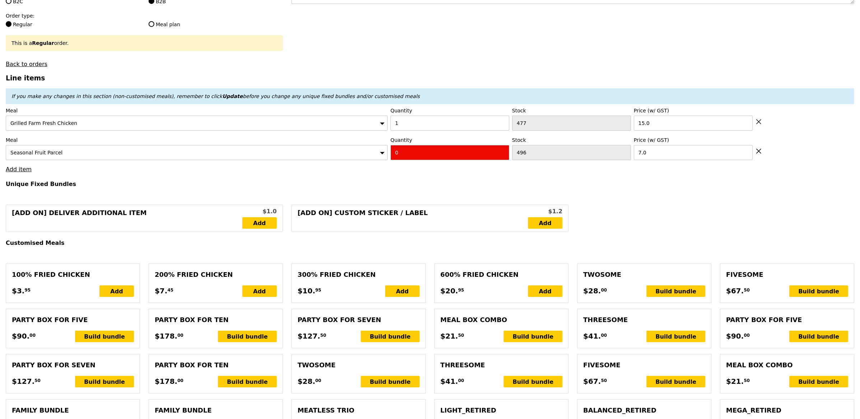
click at [419, 151] on input "0" at bounding box center [449, 152] width 119 height 15
type input "Confirm"
type input "1"
click at [22, 170] on link "Add item" at bounding box center [19, 169] width 26 height 7
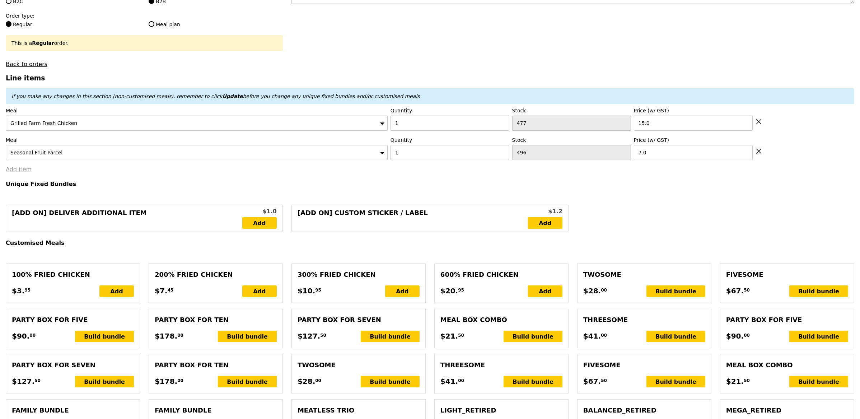
type input "Loading..."
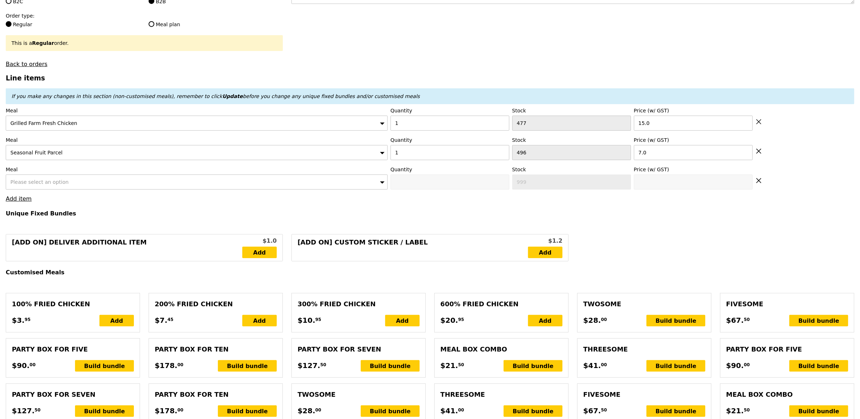
click at [71, 176] on div "Please select an option" at bounding box center [197, 181] width 382 height 15
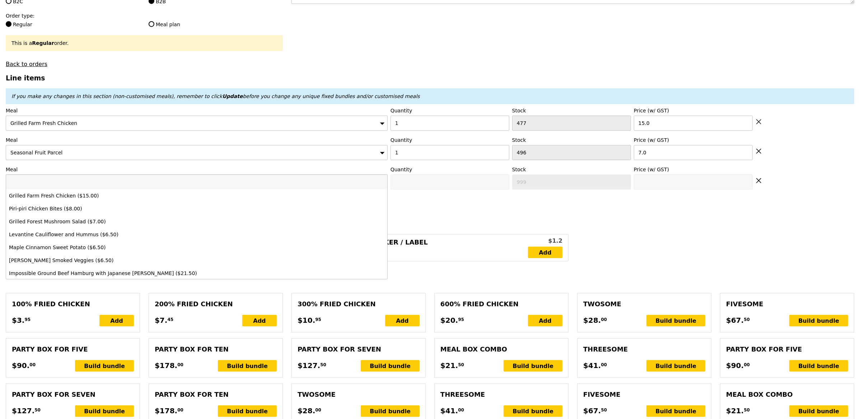
type input "22.00"
type input "8.21"
type input "8.95"
type input "30.95"
type input "Confirm"
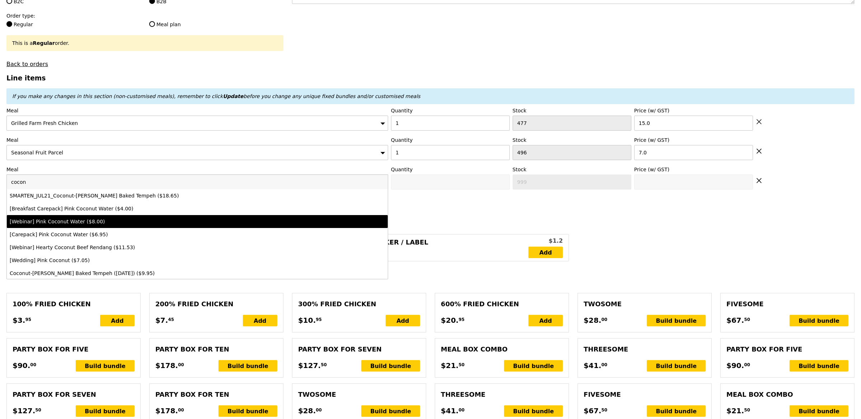
scroll to position [25, 0]
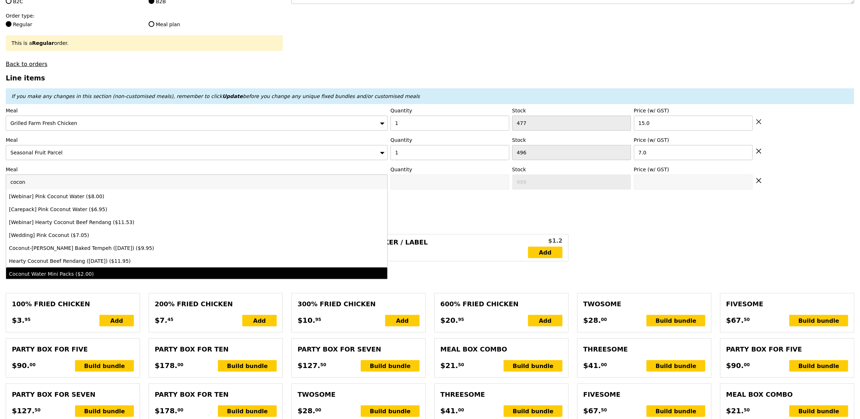
type input "cocon"
click at [94, 272] on div "Coconut Water Mini Packs ($2.00)" at bounding box center [149, 273] width 281 height 7
type input "Confirm anyway"
type input "0"
type input "2.0"
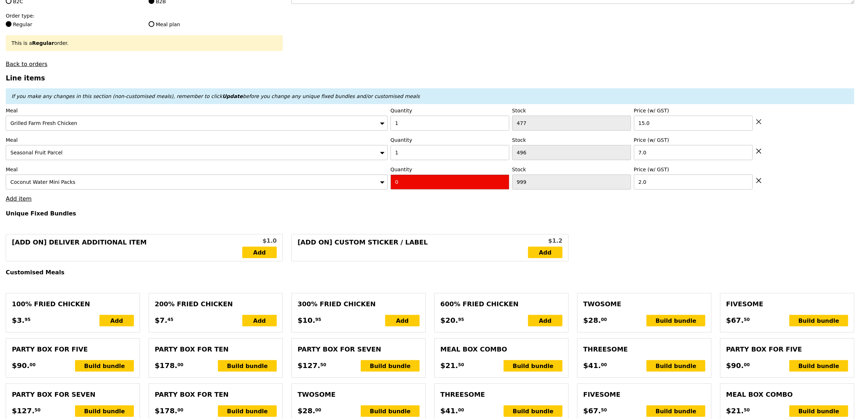
click at [427, 189] on input "0" at bounding box center [449, 181] width 119 height 15
type input "Confirm"
type input "1"
type input "Loading..."
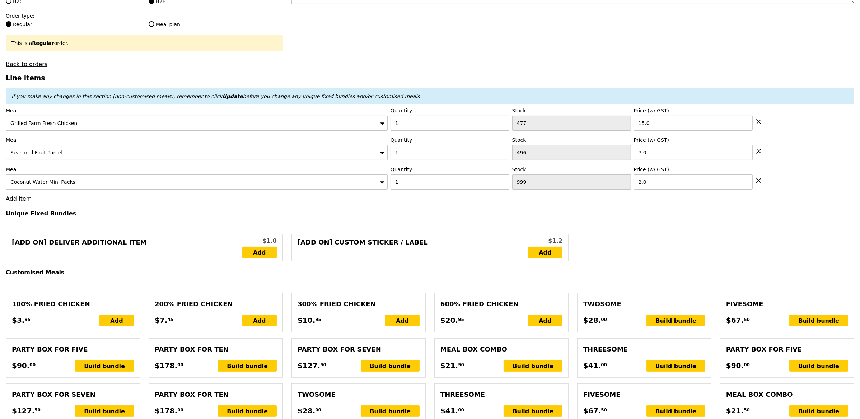
type input "24.00"
type input "8.03"
type input "8.75"
type input "32.75"
click at [762, 182] on div "Meal Coconut Water Mini Packs Quantity 1 Stock 999 Price (w/ GST) 2.0" at bounding box center [430, 178] width 848 height 24
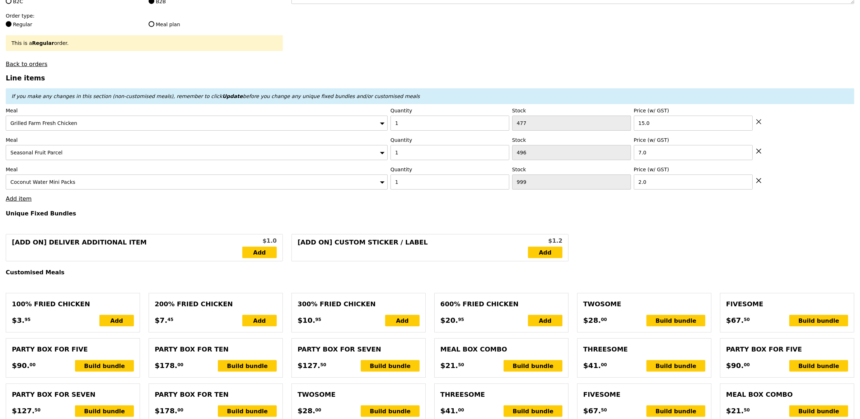
click at [752, 147] on div "Meal Seasonal Fruit Parcel Quantity 1 Stock 496 Price (w/ GST) 7.0" at bounding box center [430, 148] width 848 height 24
click at [760, 184] on icon at bounding box center [758, 180] width 6 height 6
type input "Loading..."
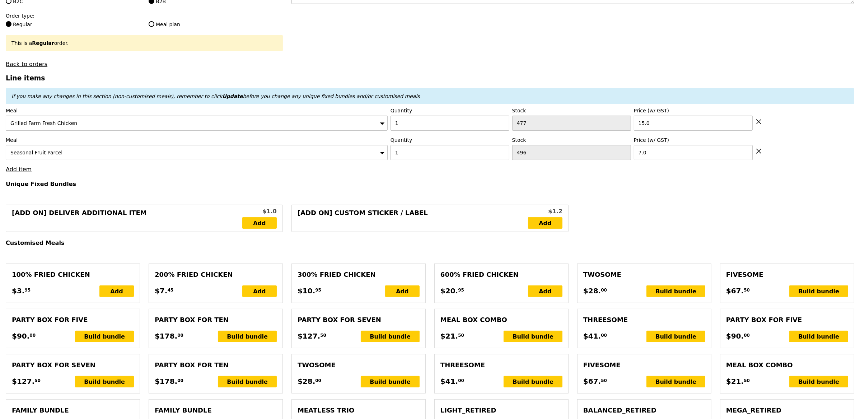
click at [757, 153] on icon at bounding box center [758, 151] width 4 height 4
type input "22.00"
type input "8.21"
type input "8.95"
type input "30.95"
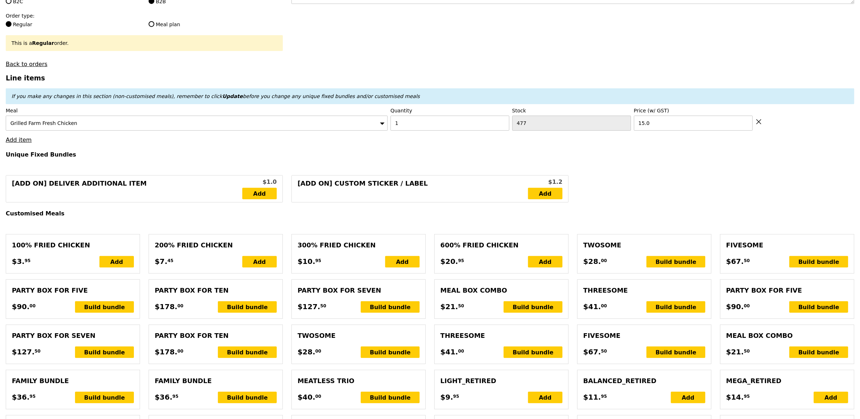
type input "15.00"
type input "8.85"
type input "9.65"
type input "24.65"
click at [762, 121] on div "Meal Grilled Farm Fresh Chicken Quantity 1 Stock 477 Price (w/ GST) 15.0" at bounding box center [430, 119] width 848 height 24
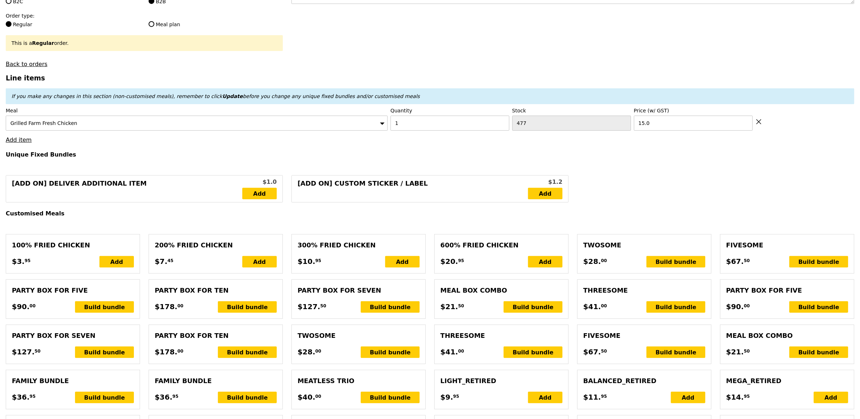
click at [758, 123] on icon at bounding box center [758, 121] width 4 height 4
type input "Loading..."
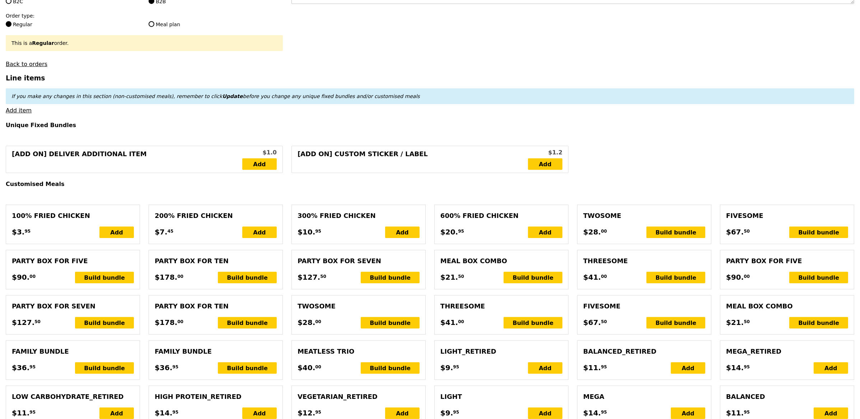
type input "0.00"
type input "10.23"
type input "11.15"
type input "Confirm"
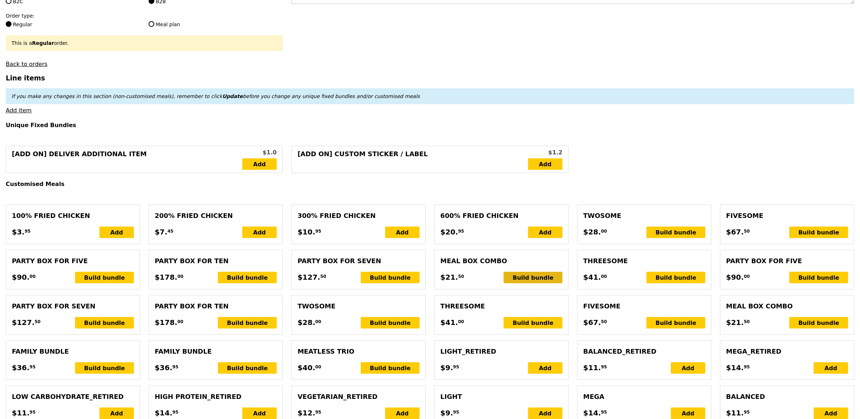
click at [516, 274] on div "Build bundle" at bounding box center [532, 277] width 59 height 11
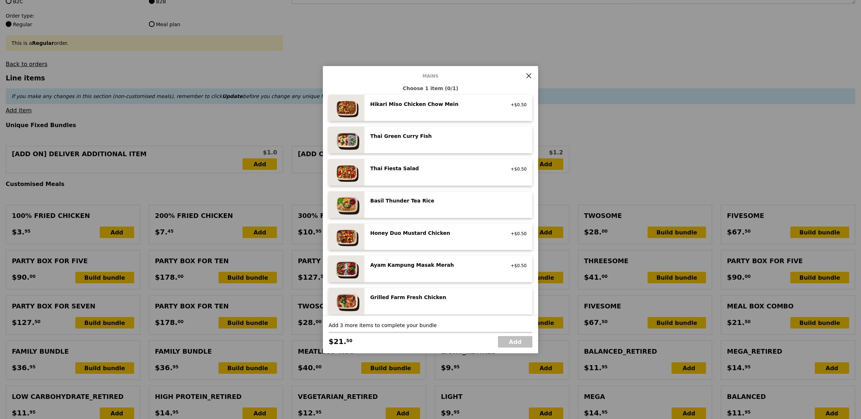
scroll to position [100, 0]
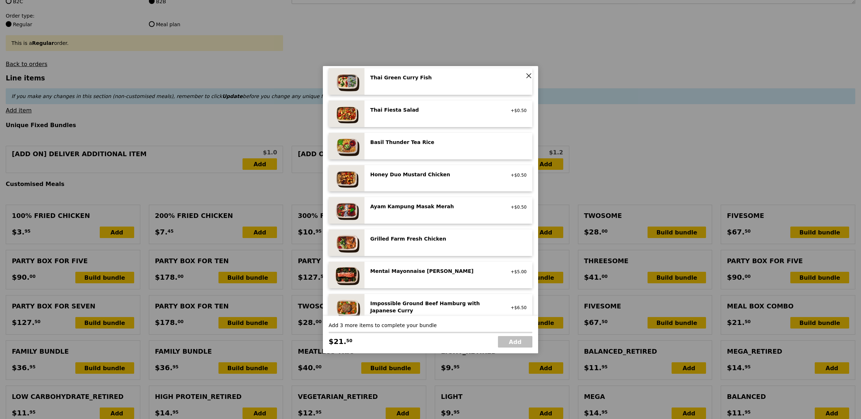
click at [413, 246] on div "Grilled Farm Fresh Chicken high protein, contains allium, dairy, nuts, soy" at bounding box center [448, 242] width 156 height 15
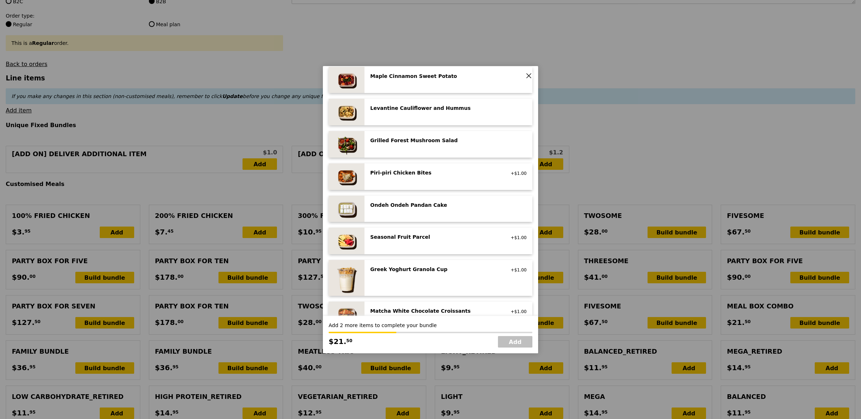
scroll to position [431, 0]
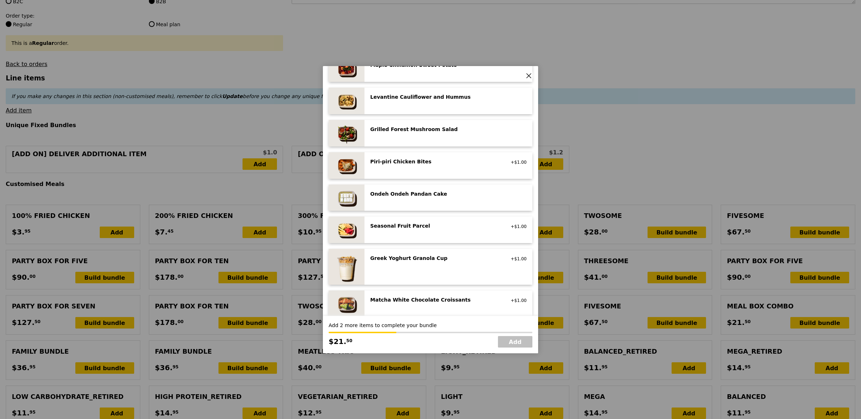
click at [413, 241] on div "Seasonal Fruit Parcel vegan +$1.00" at bounding box center [449, 229] width 168 height 27
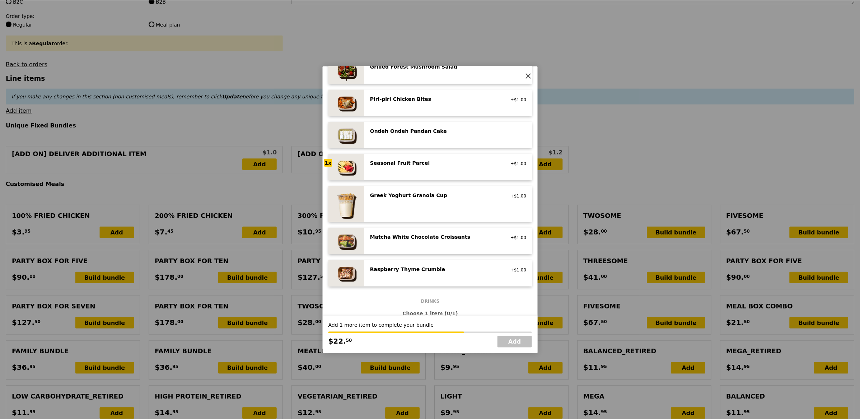
scroll to position [441, 0]
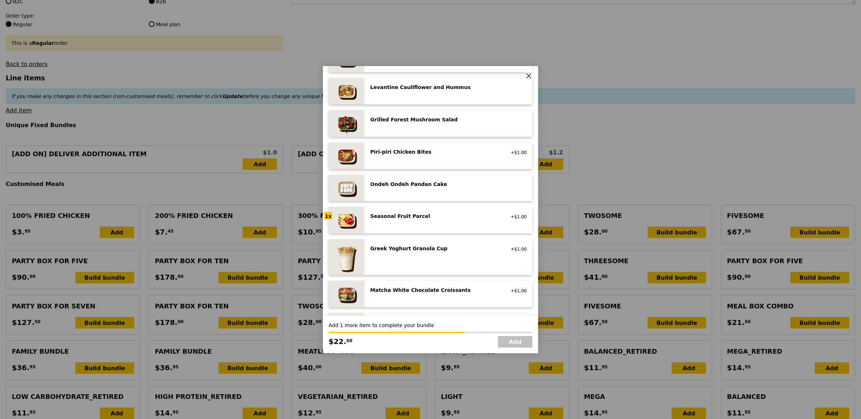
click at [530, 73] on icon at bounding box center [529, 75] width 6 height 6
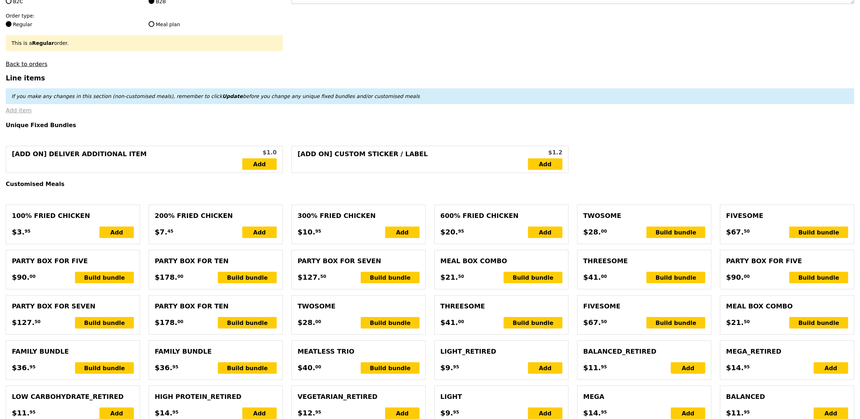
click at [20, 108] on link "Add item" at bounding box center [19, 110] width 26 height 7
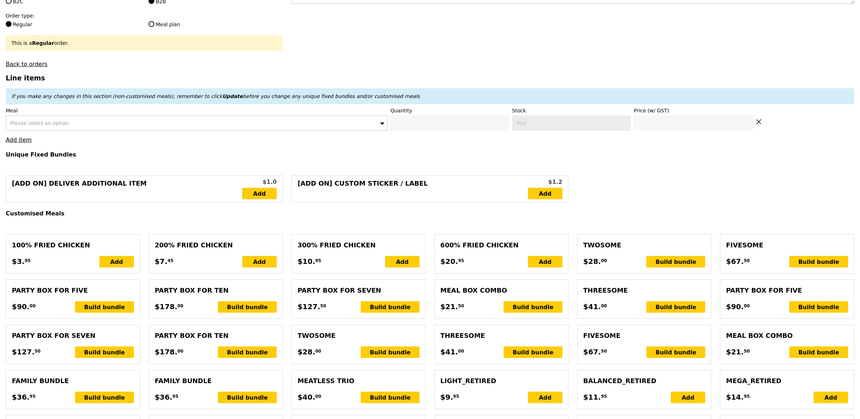
click at [51, 121] on span "Please select an option" at bounding box center [39, 123] width 58 height 6
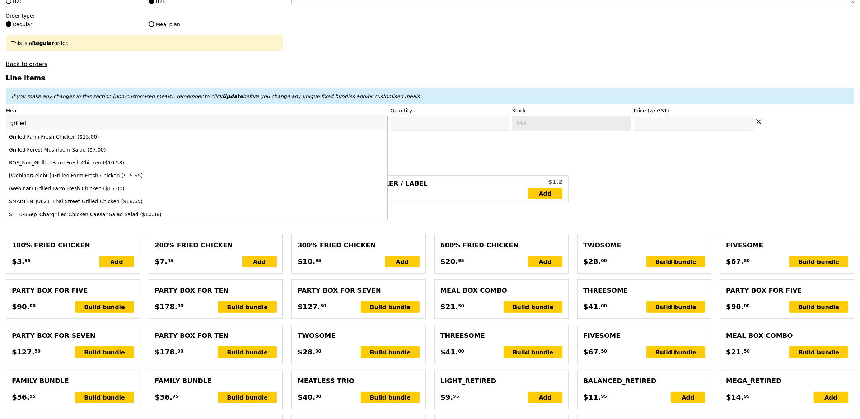
type input "grilled"
click at [60, 139] on div "Grilled Farm Fresh Chicken ($15.00)" at bounding box center [149, 136] width 281 height 7
type input "Confirm anyway"
type input "0"
type input "477"
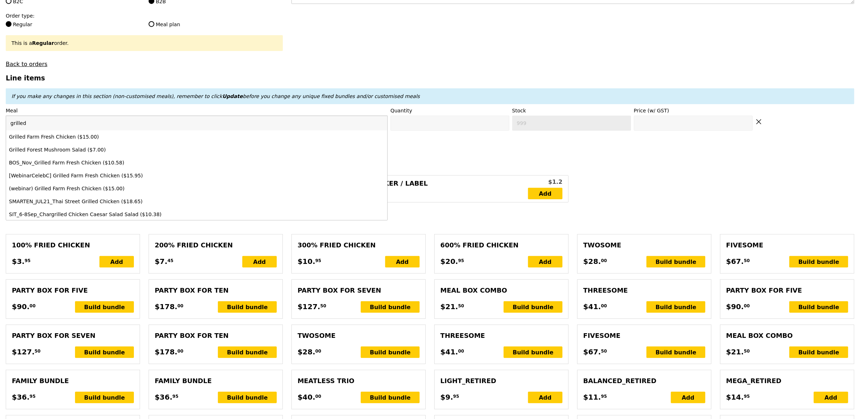
type input "15.0"
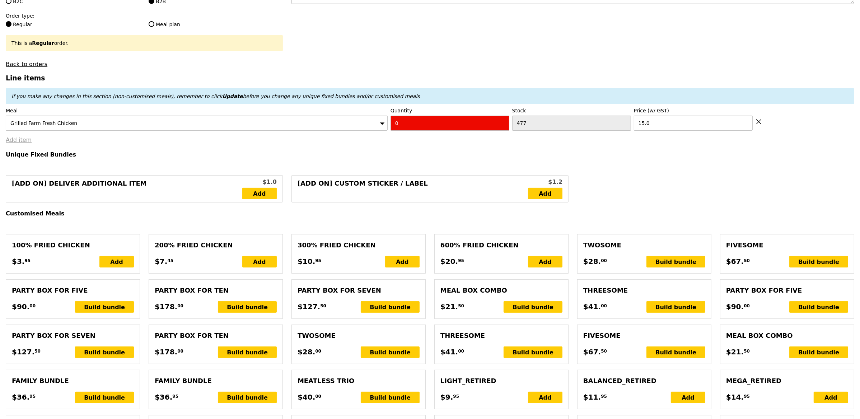
click at [20, 140] on link "Add item" at bounding box center [19, 139] width 26 height 7
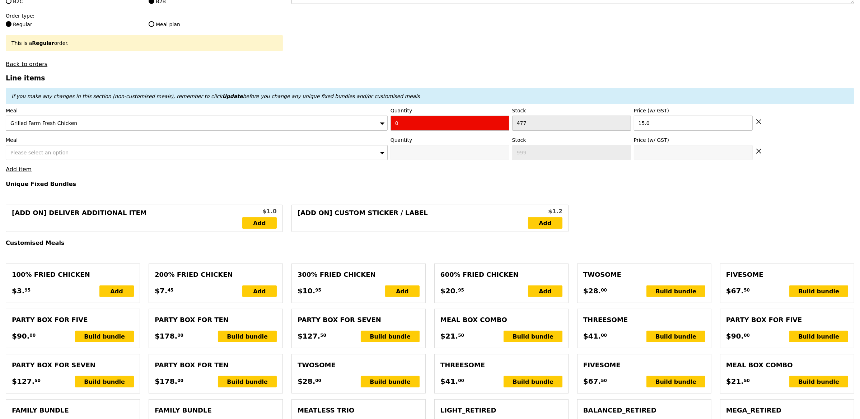
click at [74, 158] on div "Please select an option" at bounding box center [197, 152] width 382 height 15
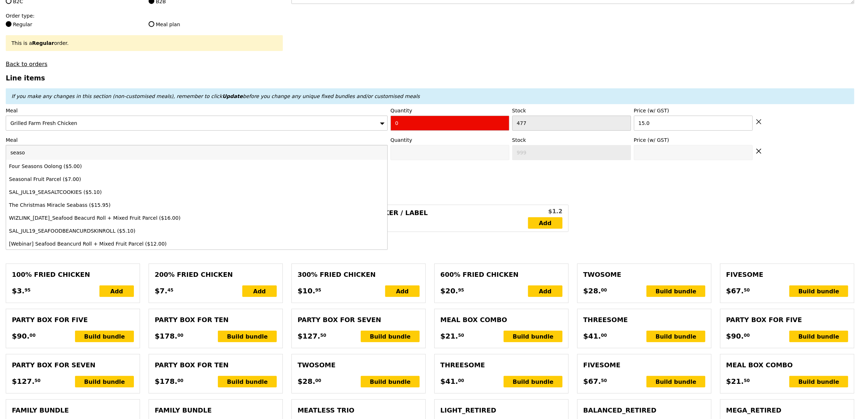
type input "season"
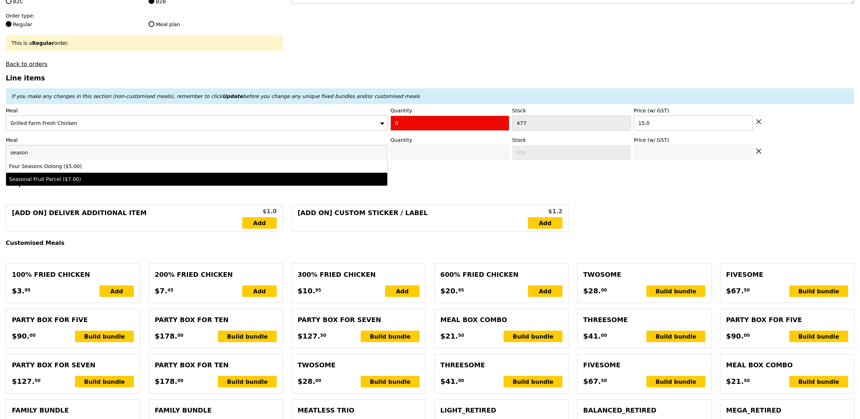
type input "0"
type input "496"
type input "7.0"
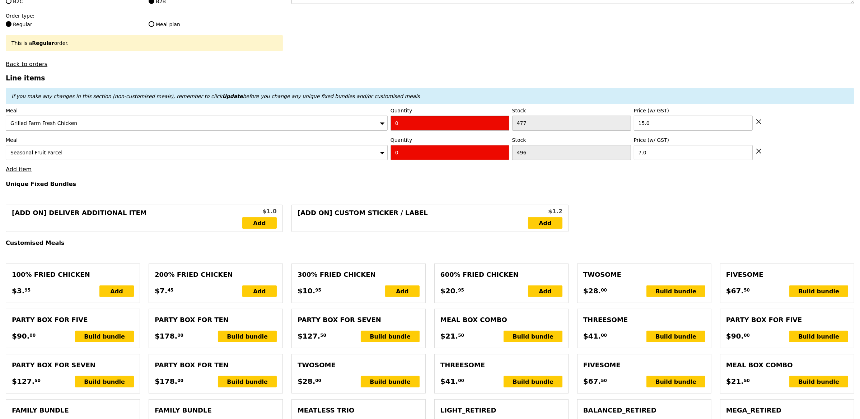
click at [412, 121] on input "0" at bounding box center [449, 123] width 119 height 15
type input "1"
click at [410, 156] on input "0" at bounding box center [449, 152] width 119 height 15
type input "Confirm"
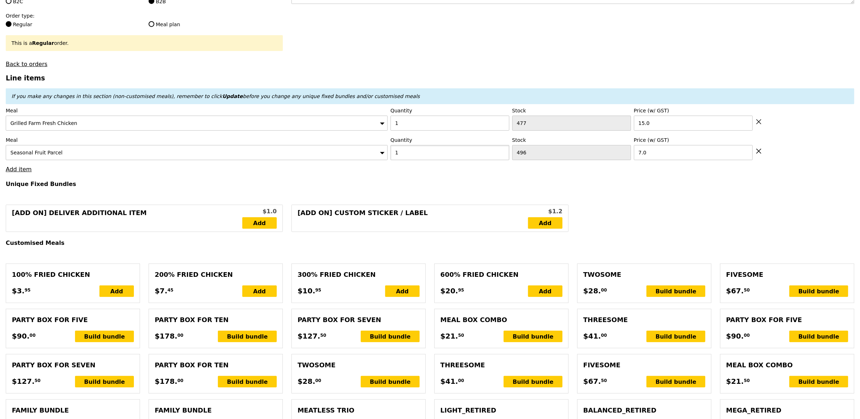
type input "1"
type input "Loading..."
click at [24, 171] on link "Add item" at bounding box center [19, 169] width 26 height 7
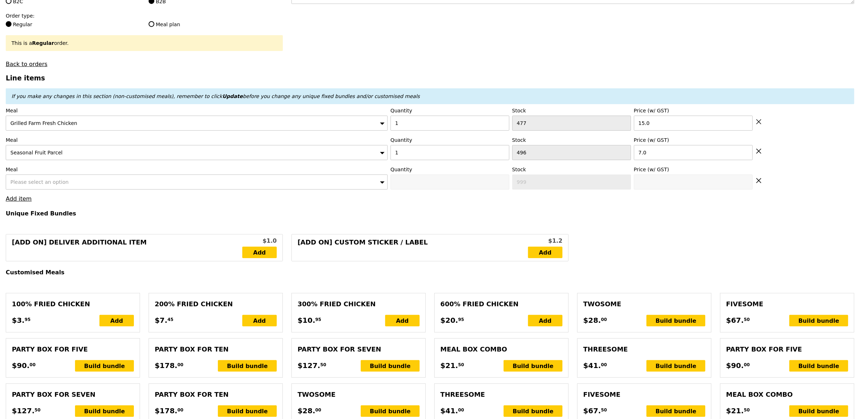
type input "15.00"
type input "8.85"
type input "9.65"
type input "24.65"
click at [47, 184] on span "Please select an option" at bounding box center [39, 182] width 58 height 6
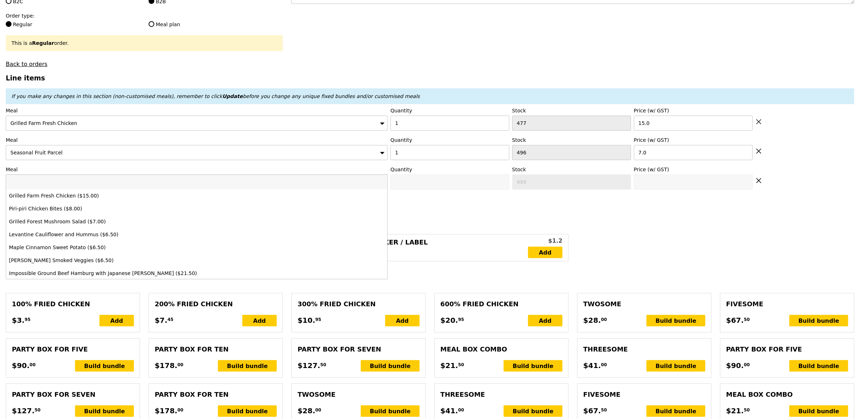
type input "22.00"
type input "8.21"
type input "8.95"
type input "30.95"
type input "Confirm"
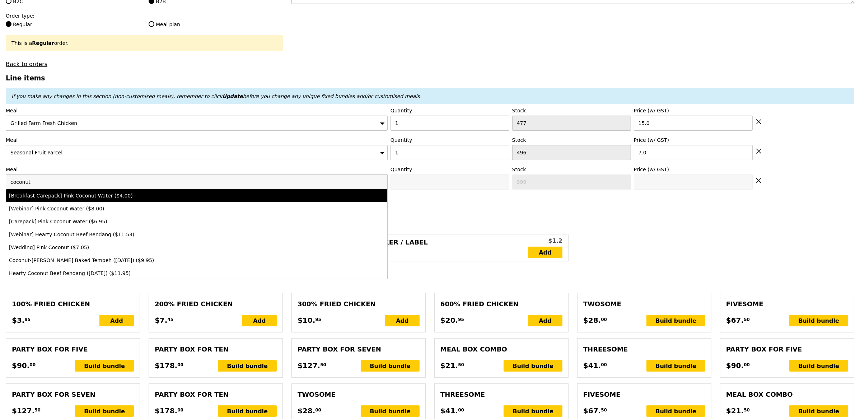
scroll to position [30, 0]
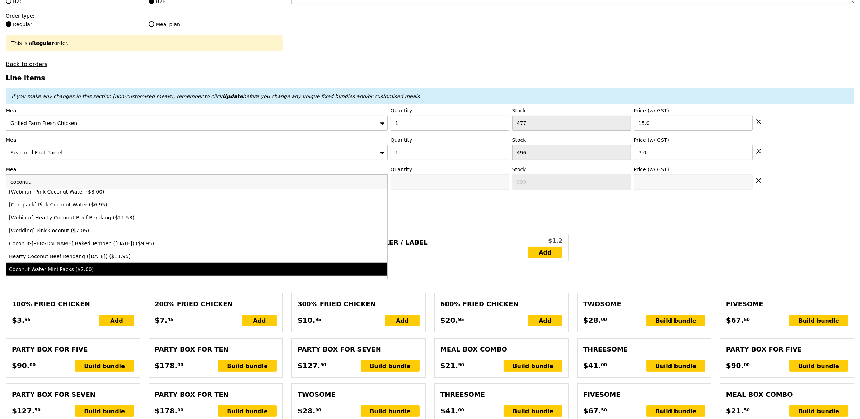
type input "coconut"
click at [61, 271] on div "Coconut Water Mini Packs ($2.00)" at bounding box center [149, 269] width 281 height 7
type input "Confirm anyway"
type input "0"
type input "2.0"
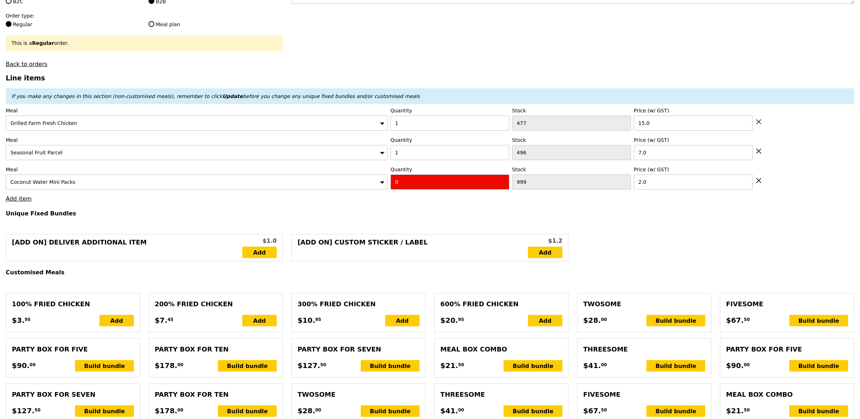
click at [395, 184] on input "0" at bounding box center [449, 181] width 119 height 15
type input "Confirm"
type input "1"
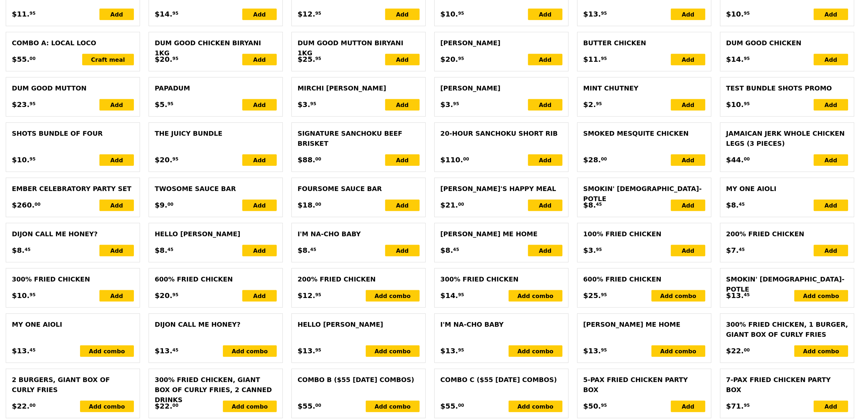
scroll to position [1456, 0]
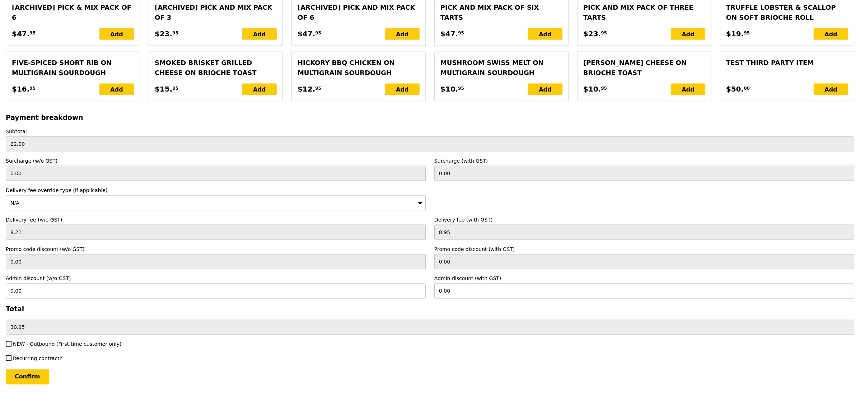
type input "Loading..."
type input "24.00"
type input "8.03"
type input "8.75"
type input "32.75"
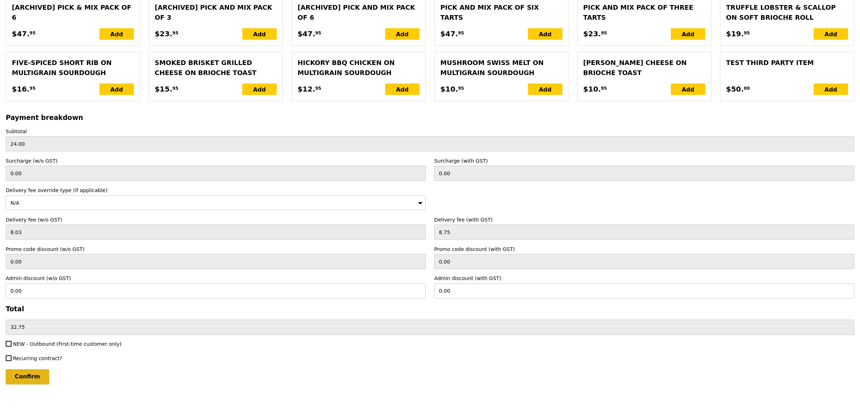
click at [23, 383] on input "Confirm" at bounding box center [27, 376] width 43 height 15
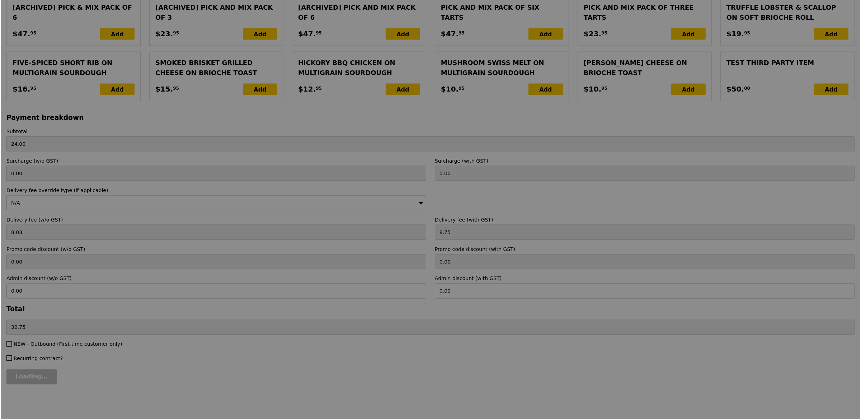
scroll to position [0, 0]
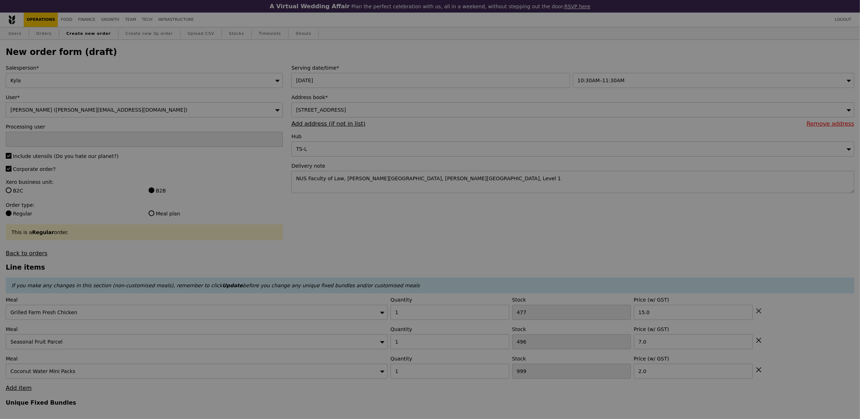
type input "Loading..."
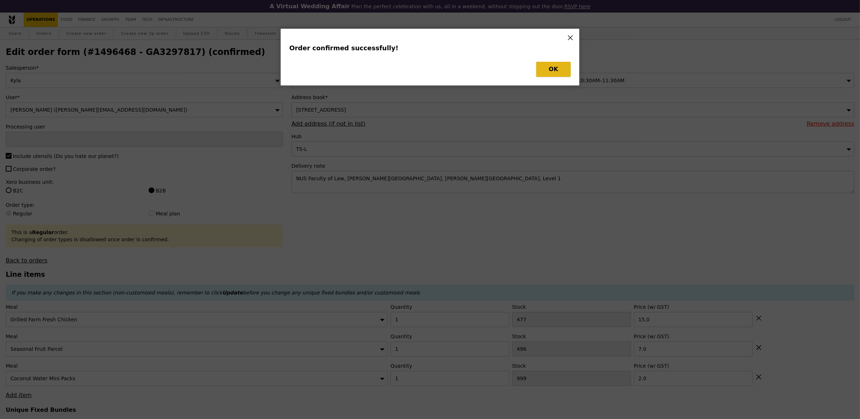
click at [562, 64] on button "OK" at bounding box center [553, 69] width 34 height 15
type input "Kyla"
type input "Loading..."
checkbox input "false"
type input "1000"
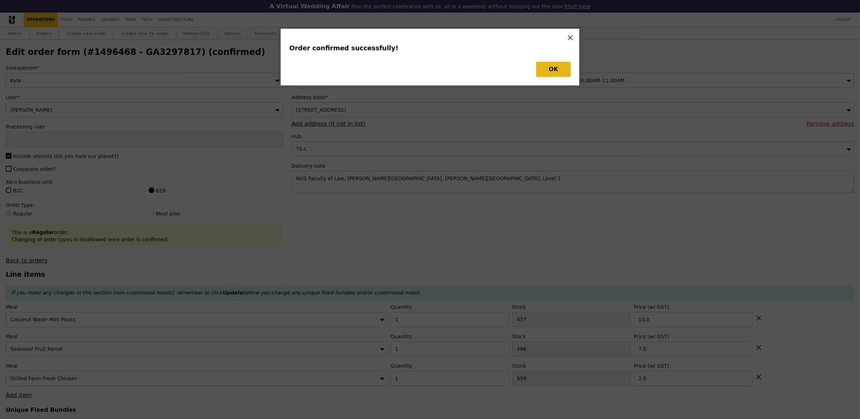
type input "2.00"
type input "7.00"
type input "477"
type input "15.00"
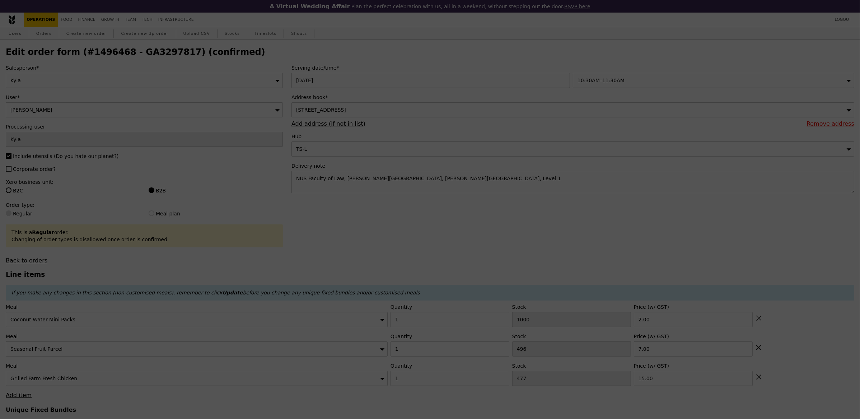
click at [560, 65] on div at bounding box center [430, 209] width 860 height 419
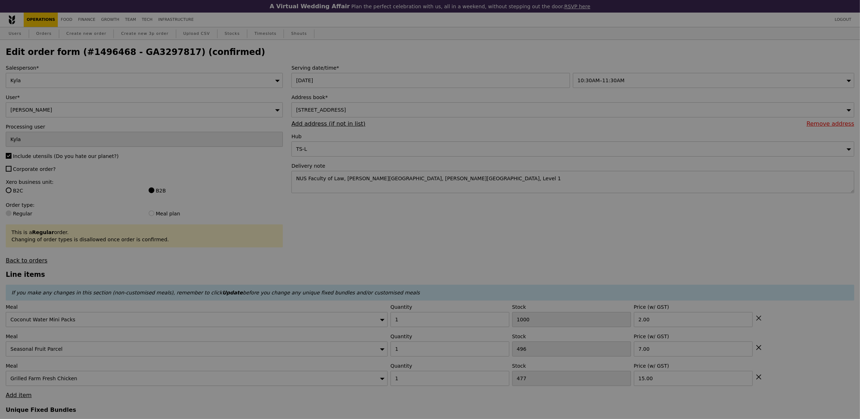
type input "495"
type input "476"
type input "Update"
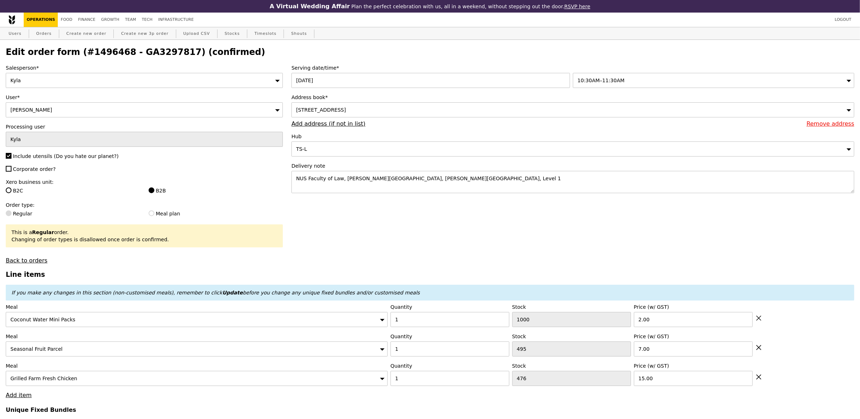
click at [146, 56] on h2 "Edit order form (#1496468 - GA3297817) (confirmed)" at bounding box center [430, 52] width 848 height 10
copy h2 "GA3297817"
click at [39, 34] on link "Orders" at bounding box center [43, 33] width 21 height 13
select select "100"
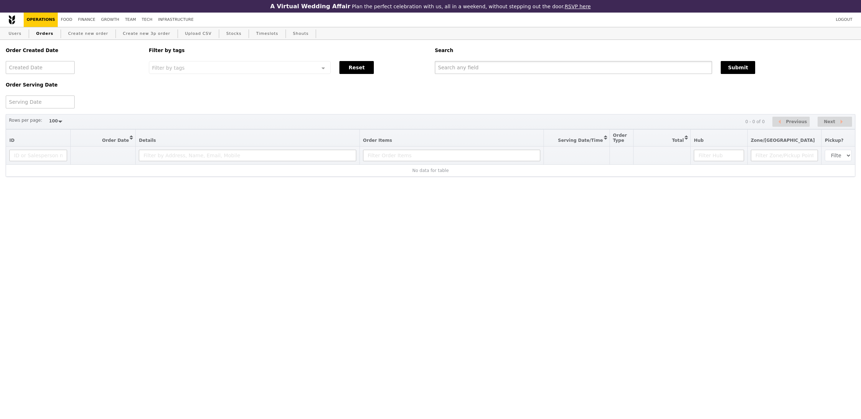
click at [452, 72] on input "text" at bounding box center [573, 67] width 277 height 13
paste input "GA3297817"
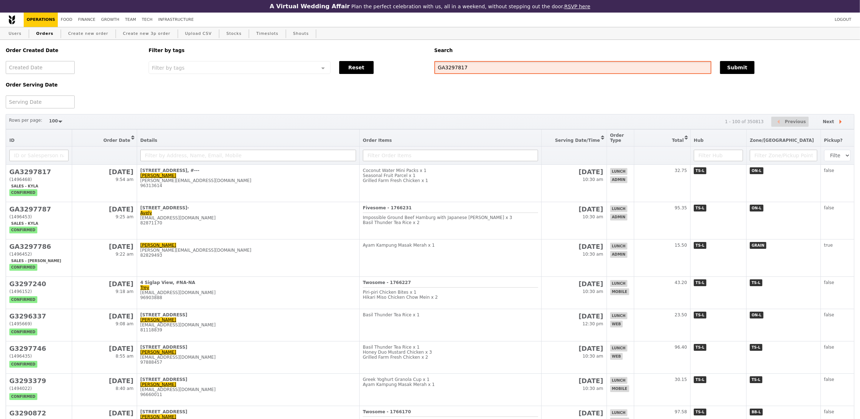
type input "GA3297817"
click at [718, 65] on div "Submit" at bounding box center [786, 67] width 143 height 13
click at [741, 66] on button "Submit" at bounding box center [737, 67] width 34 height 13
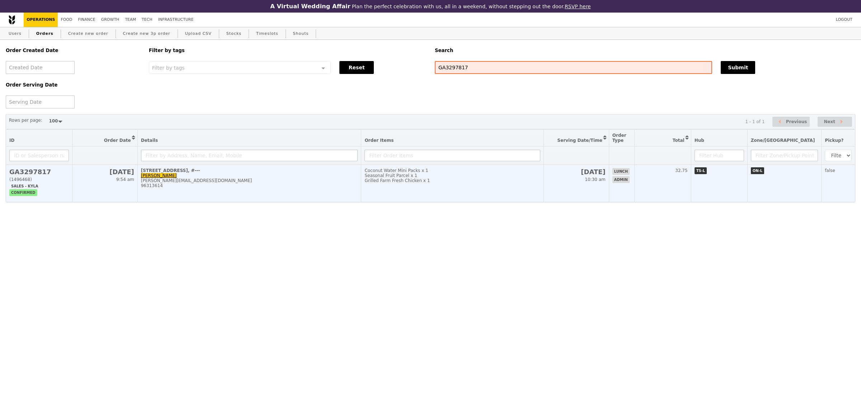
click at [377, 190] on td "Coconut Water Mini Packs x 1 Seasonal Fruit Parcel x 1 Grilled Farm Fresh Chick…" at bounding box center [452, 183] width 182 height 37
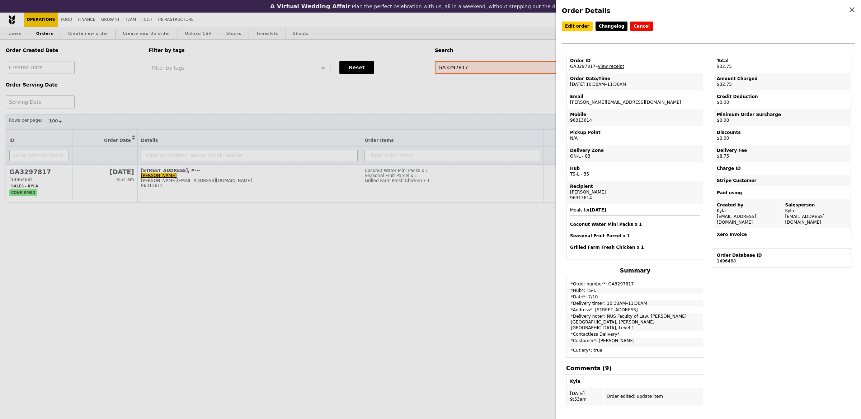
click at [590, 100] on td "Email jennythian@nus.edu.sg" at bounding box center [635, 99] width 136 height 17
copy td "[PERSON_NAME][EMAIL_ADDRESS][DOMAIN_NAME]"
click at [222, 90] on div "Order Details Edit order Changelog Cancel Order ID GA3297817 – View receipt Ord…" at bounding box center [430, 209] width 861 height 419
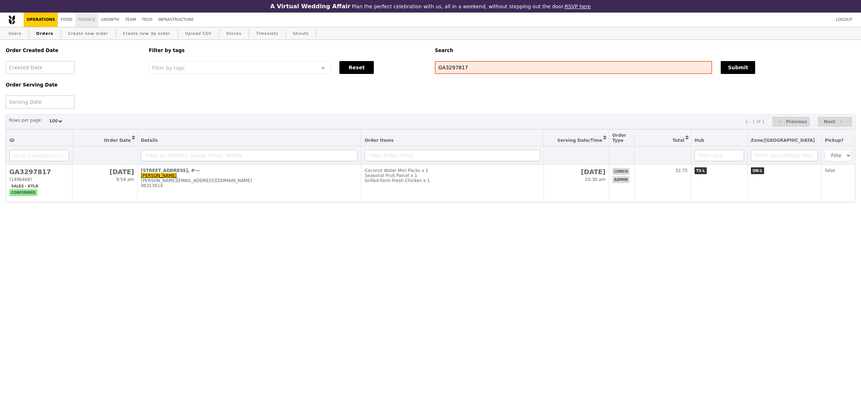
click at [92, 23] on link "Finance" at bounding box center [86, 20] width 23 height 14
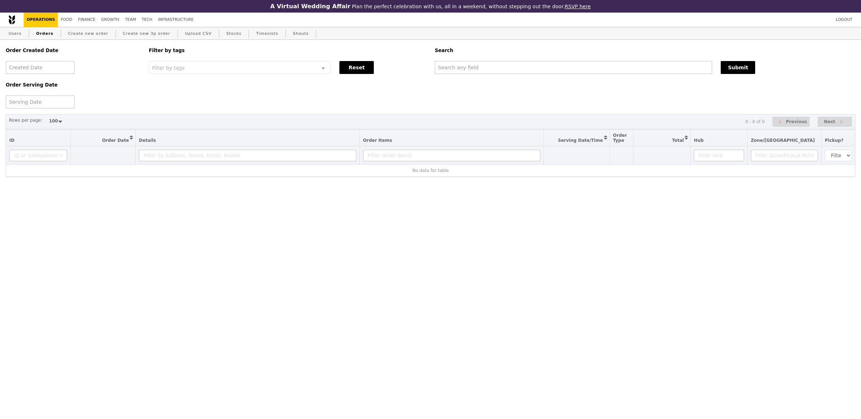
select select "100"
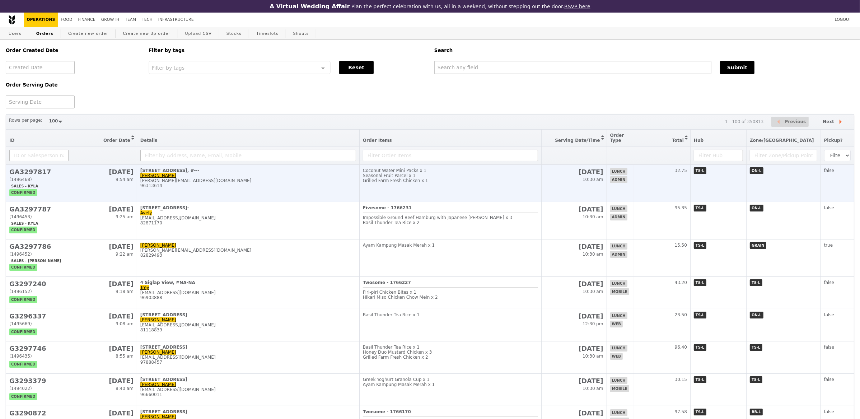
click at [356, 184] on div "96313614" at bounding box center [248, 185] width 216 height 5
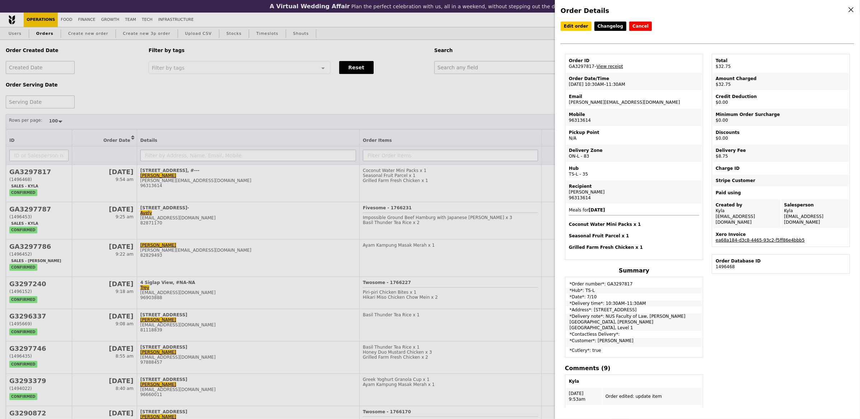
click at [776, 238] on link "ea68a184-d3c8-4465-93c2-f5ff86e4bbb5" at bounding box center [759, 240] width 89 height 5
click at [245, 191] on div "Order Details Edit order Changelog Cancel Order ID GA3297817 – View receipt Ord…" at bounding box center [430, 209] width 860 height 419
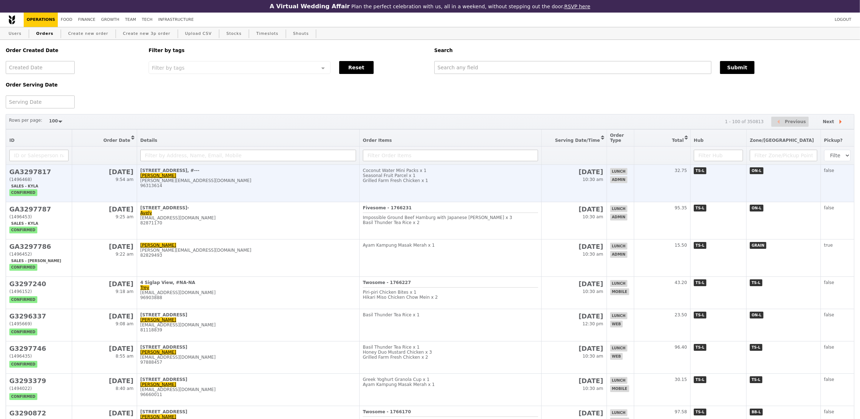
click at [238, 191] on td "[STREET_ADDRESS], #--- [PERSON_NAME] [PERSON_NAME][EMAIL_ADDRESS][DOMAIN_NAME] …" at bounding box center [248, 183] width 222 height 37
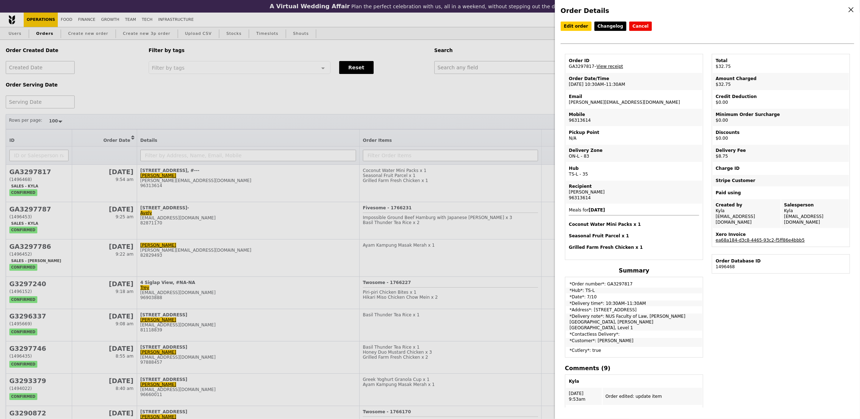
click at [578, 67] on td "Order ID GA3297817 – View receipt" at bounding box center [634, 63] width 136 height 17
copy td "GA3297817"
click at [482, 62] on div "Order Details Edit order Changelog Cancel Order ID GA3297817 – View receipt Ord…" at bounding box center [430, 209] width 860 height 419
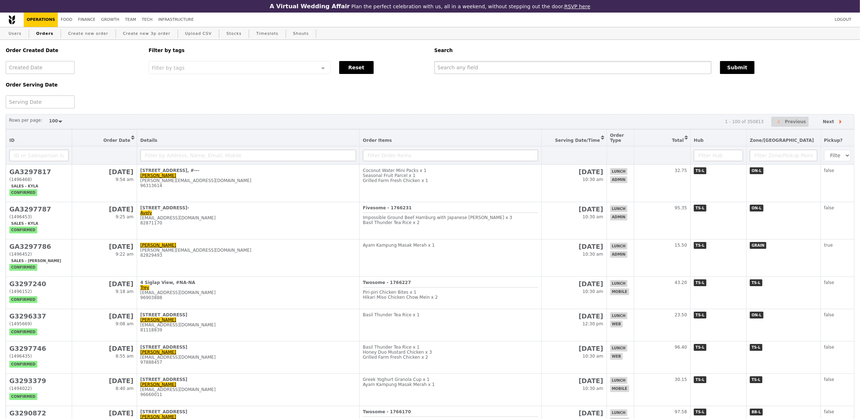
click at [473, 71] on input "text" at bounding box center [572, 67] width 277 height 13
paste input "GA3297817"
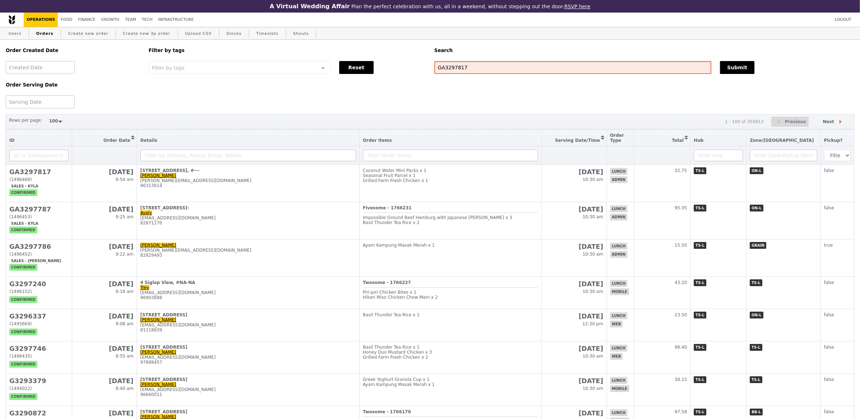
type input "GA3297817"
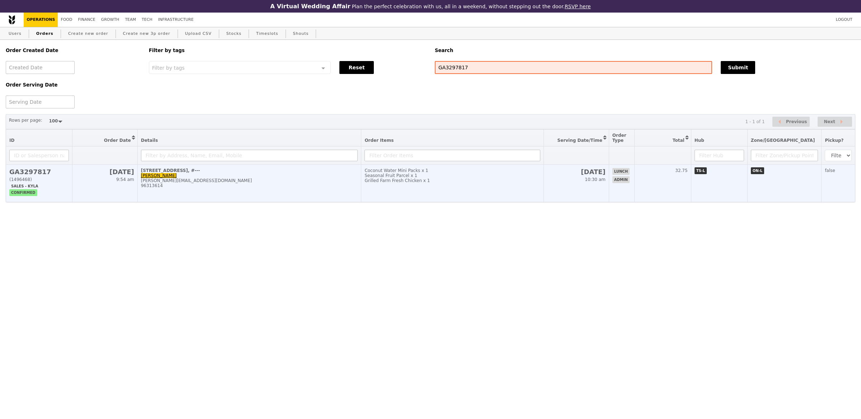
click at [227, 176] on td "[STREET_ADDRESS], #--- [PERSON_NAME] [PERSON_NAME][EMAIL_ADDRESS][DOMAIN_NAME] …" at bounding box center [249, 183] width 224 height 37
